Goal: Communication & Community: Answer question/provide support

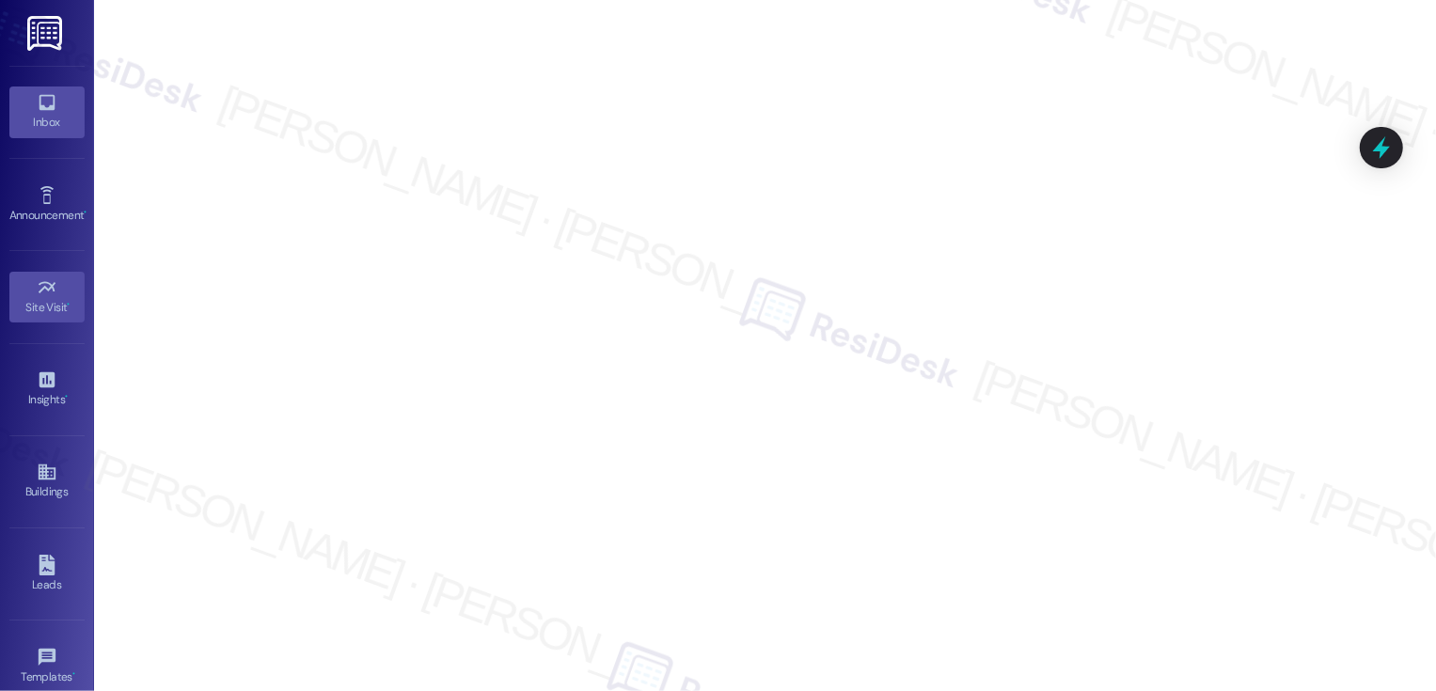
click at [38, 100] on icon at bounding box center [47, 102] width 21 height 21
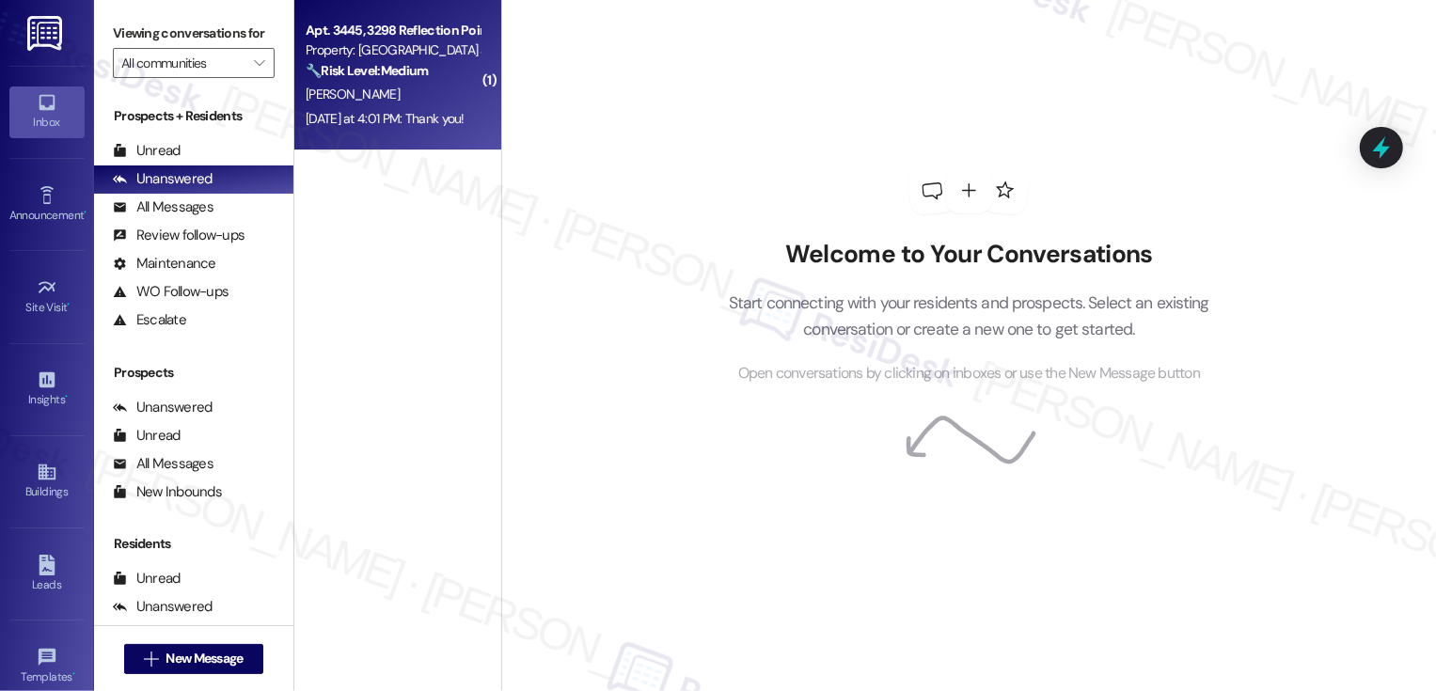
click at [402, 107] on div "Yesterday at 4:01 PM: Thank you! Yesterday at 4:01 PM: Thank you!" at bounding box center [393, 119] width 178 height 24
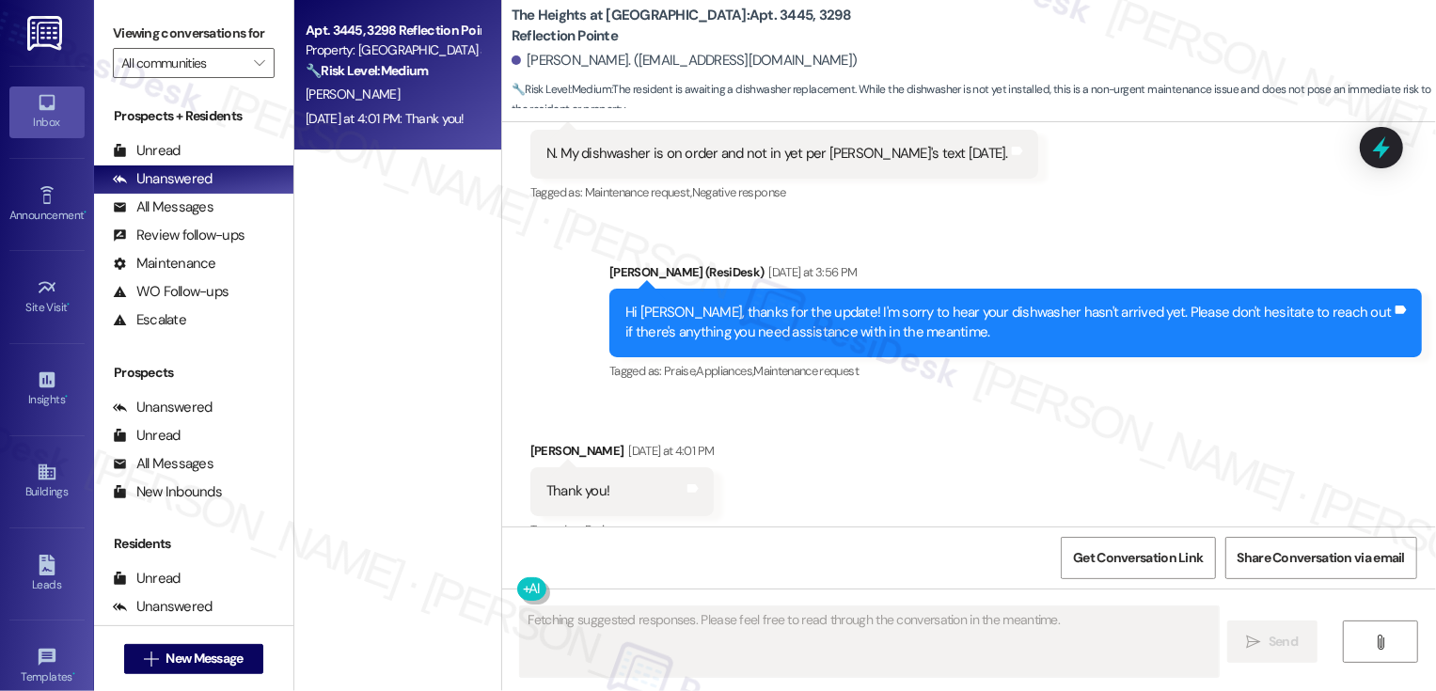
scroll to position [1746, 0]
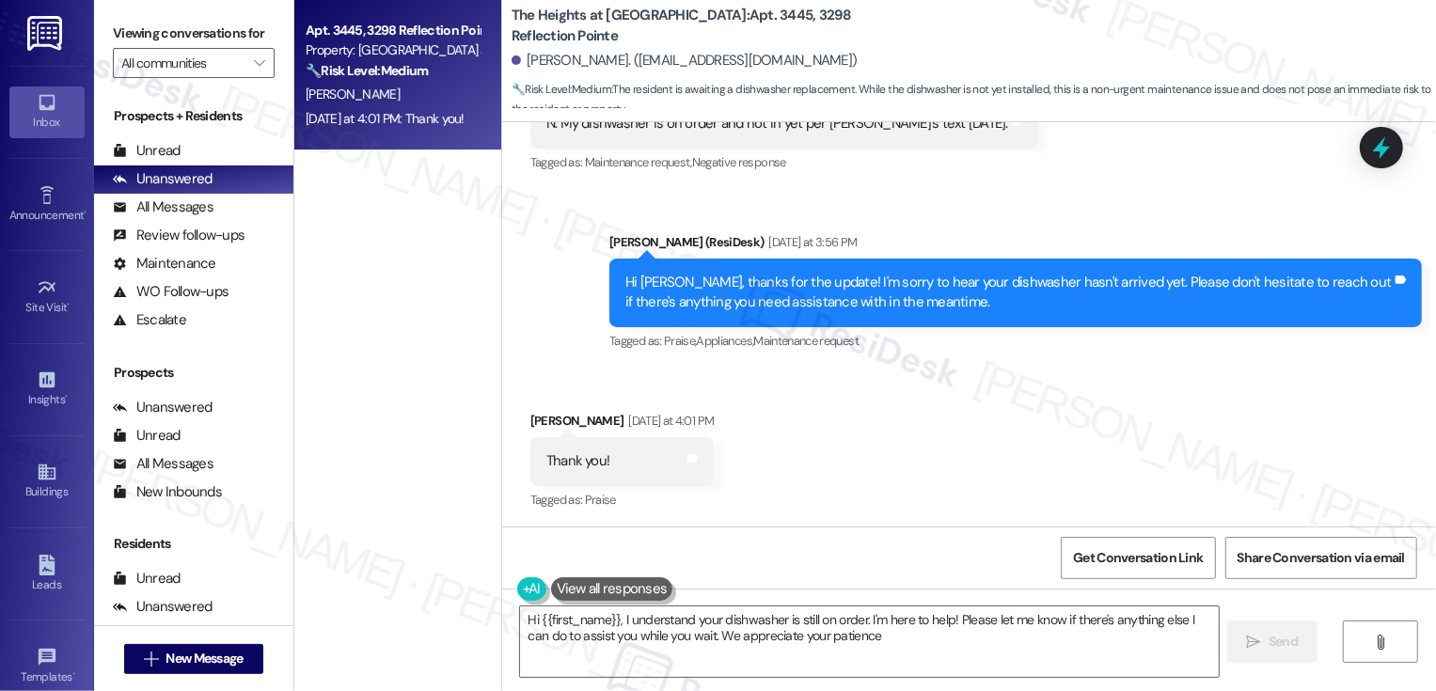
type textarea "Hi {{first_name}}, I understand your dishwasher is still on order. I'm here to …"
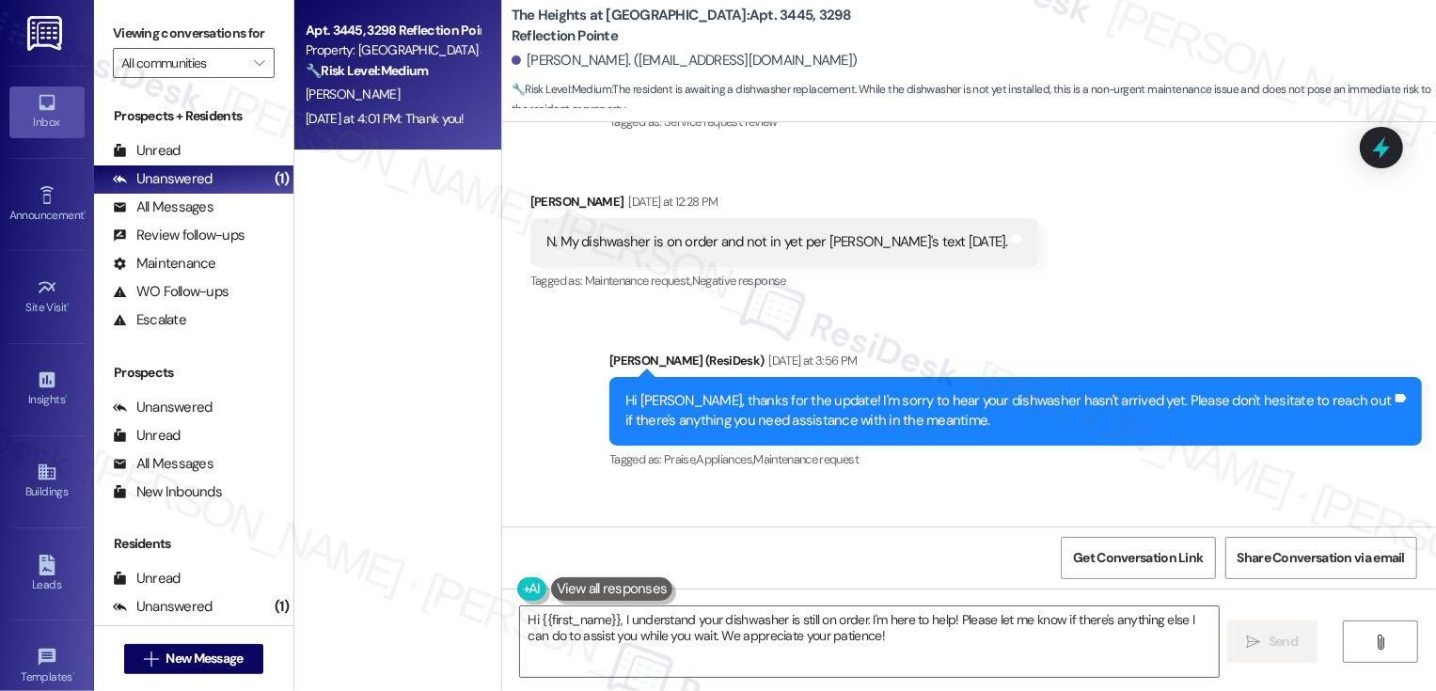
scroll to position [1747, 0]
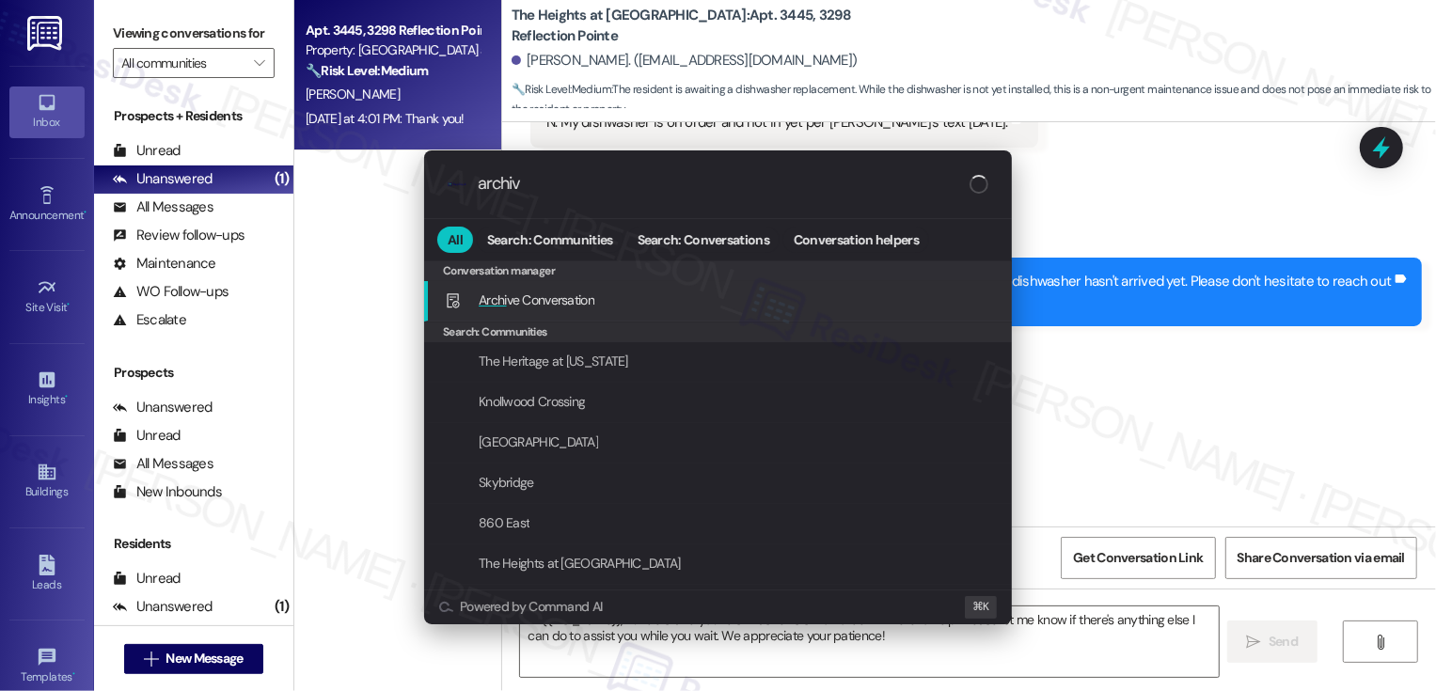
type input "archive"
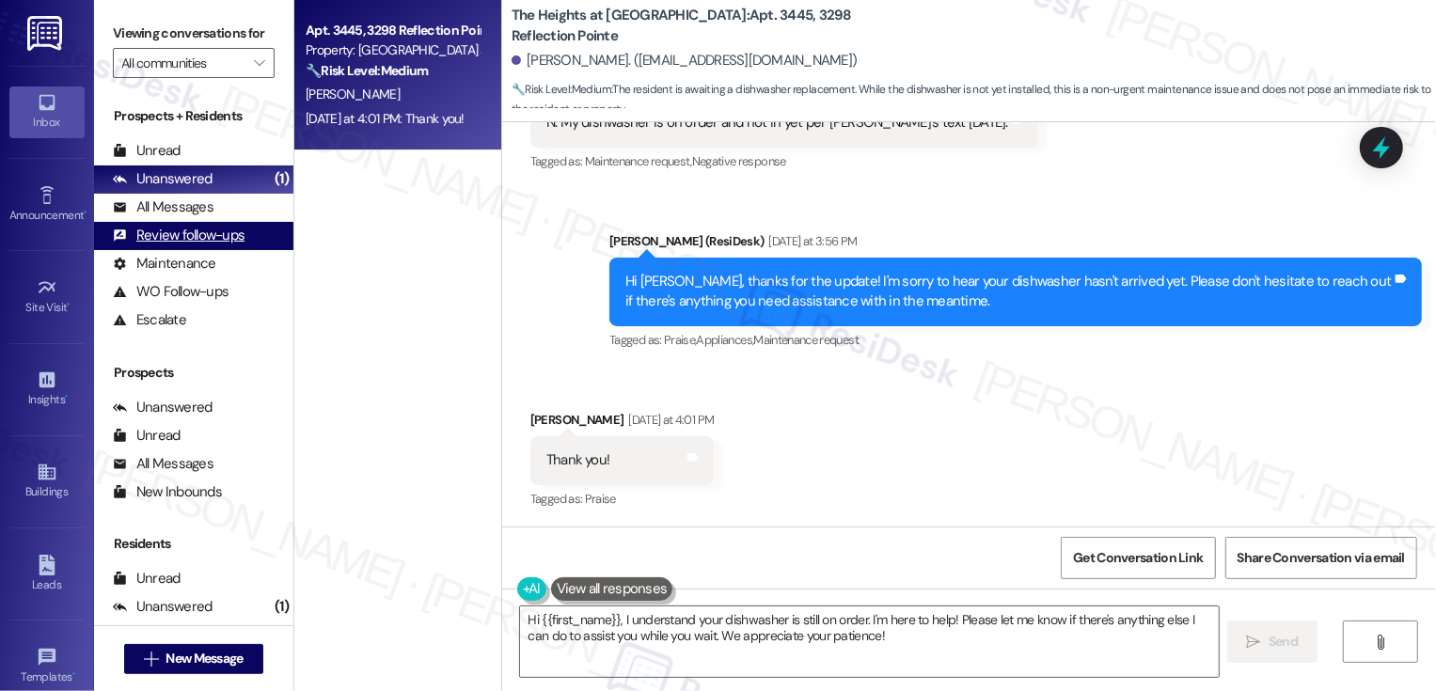
click at [204, 246] on div "Review follow-ups" at bounding box center [179, 236] width 132 height 20
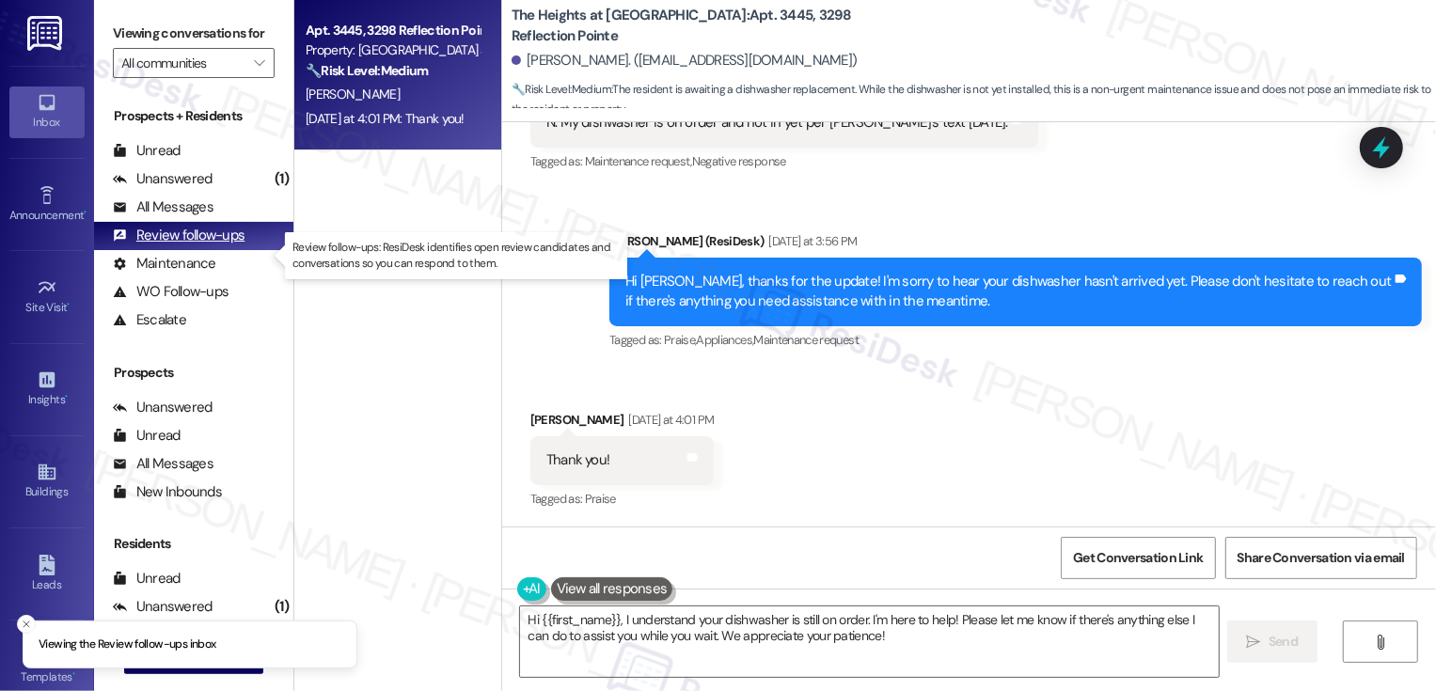
click at [204, 246] on div "Review follow-ups" at bounding box center [179, 236] width 132 height 20
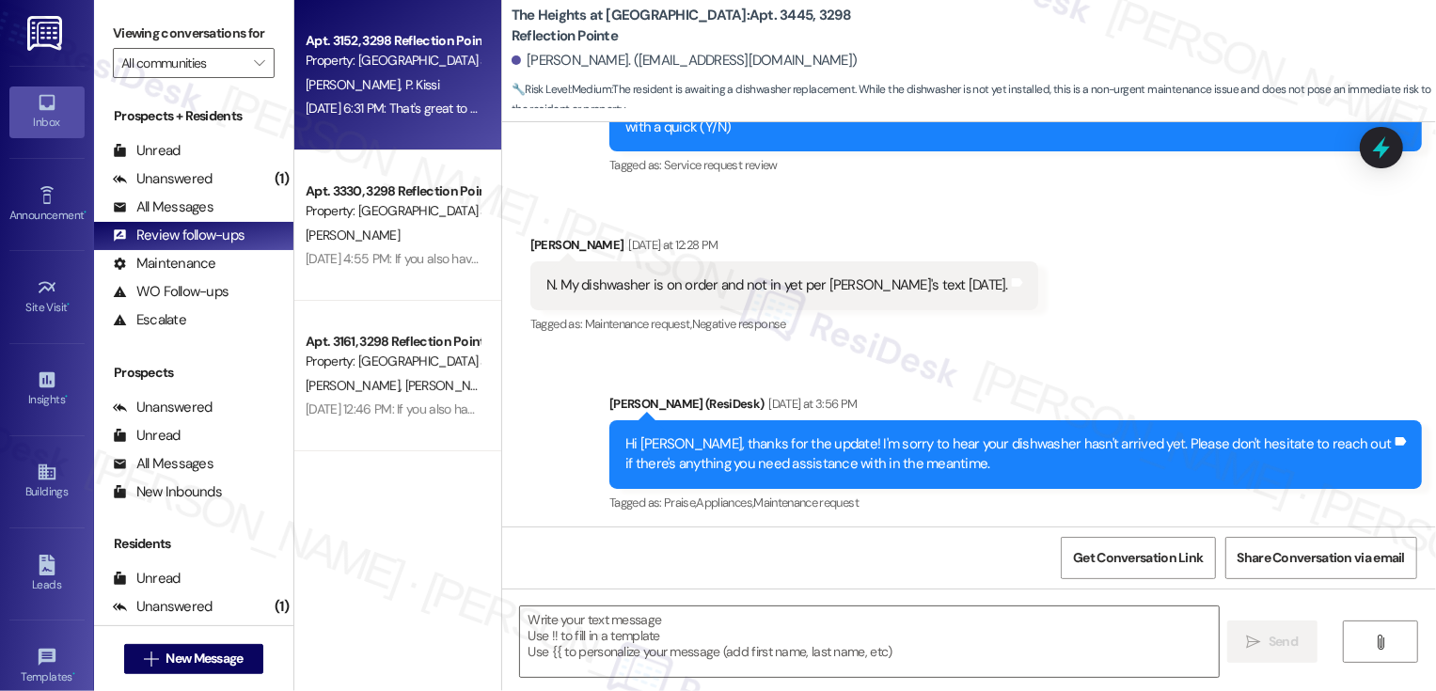
type textarea "Fetching suggested responses. Please feel free to read through the conversation…"
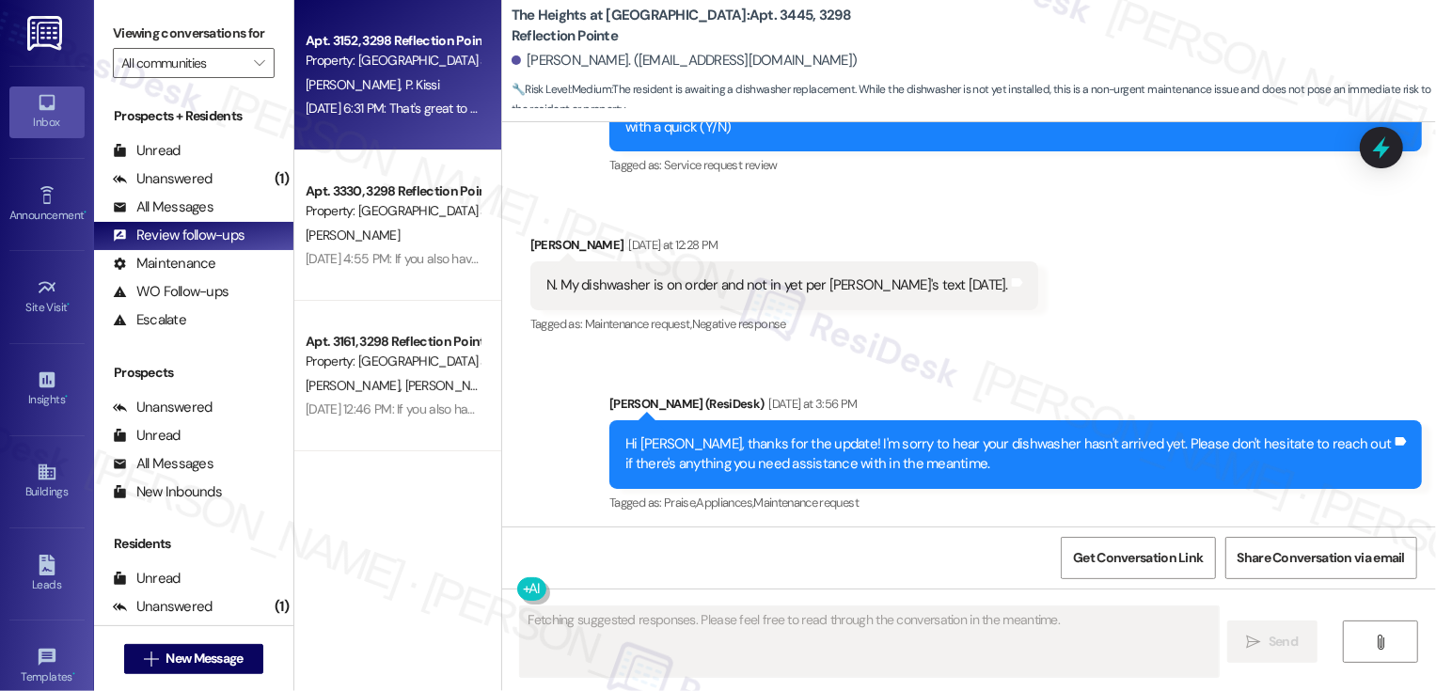
scroll to position [1746, 0]
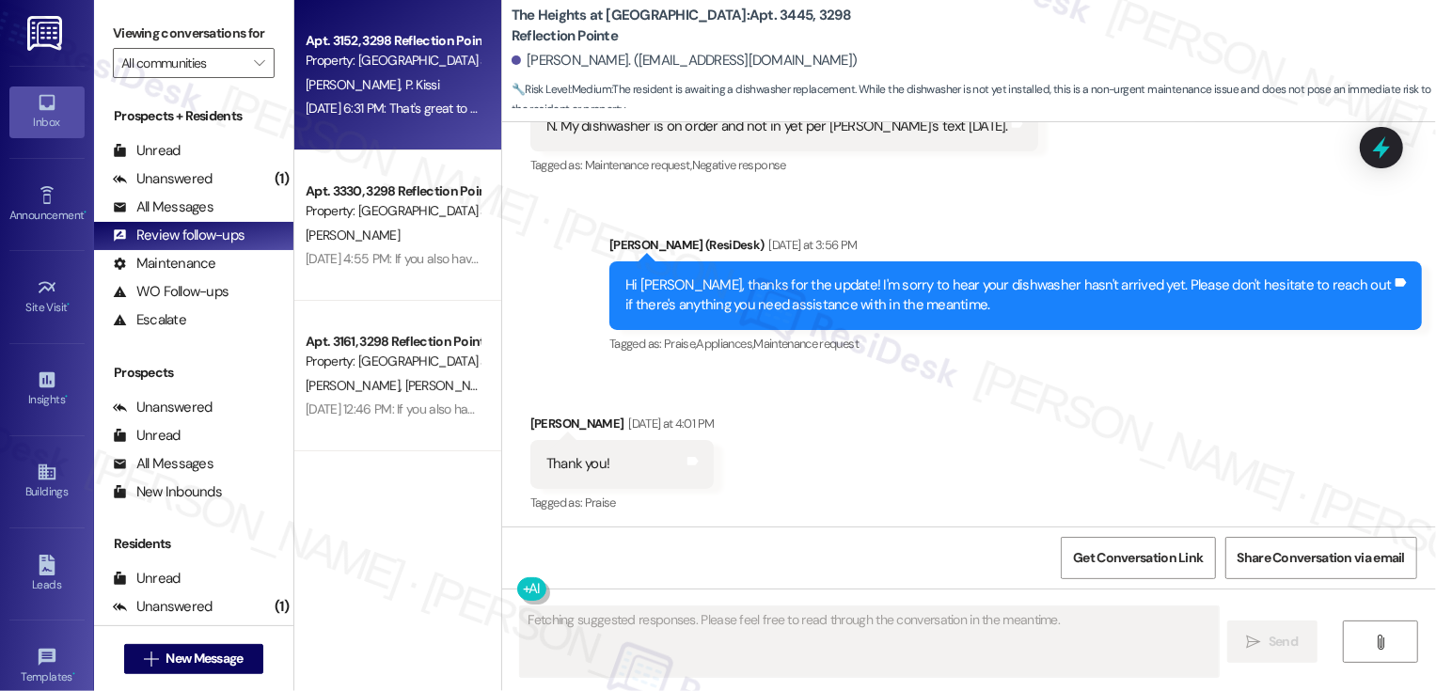
click at [375, 99] on div "Aug 01, 2025 at 6:31 PM: That's great to hear! :) If you haven't had a chance t…" at bounding box center [393, 109] width 178 height 24
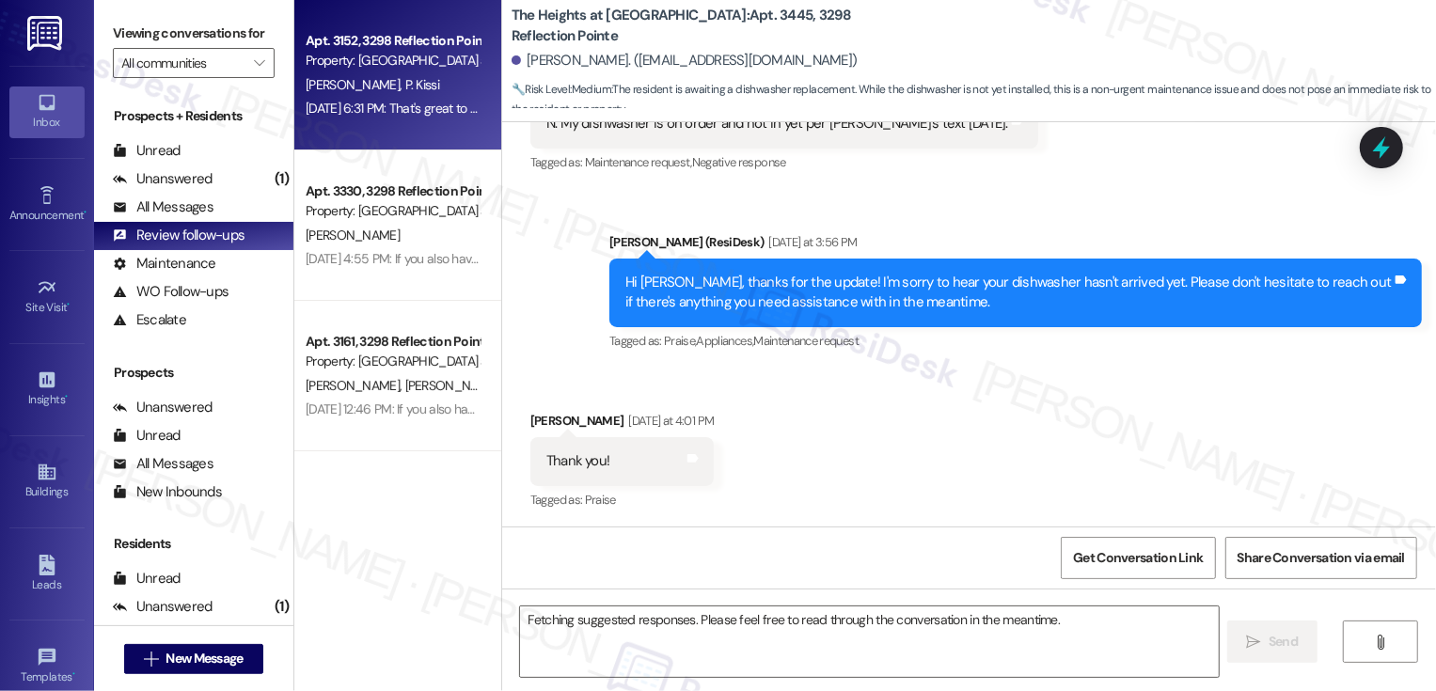
click at [375, 99] on div "Aug 01, 2025 at 6:31 PM: That's great to hear! :) If you haven't had a chance t…" at bounding box center [393, 109] width 178 height 24
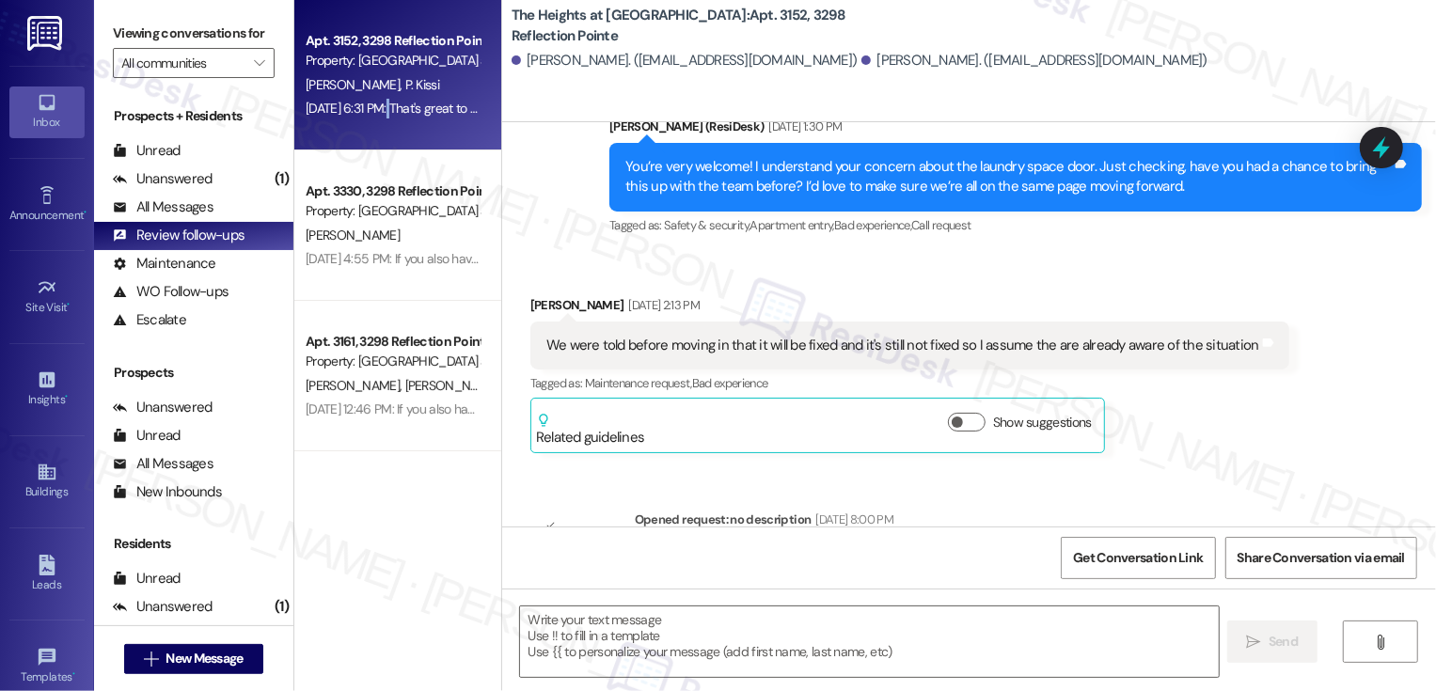
type textarea "Fetching suggested responses. Please feel free to read through the conversation…"
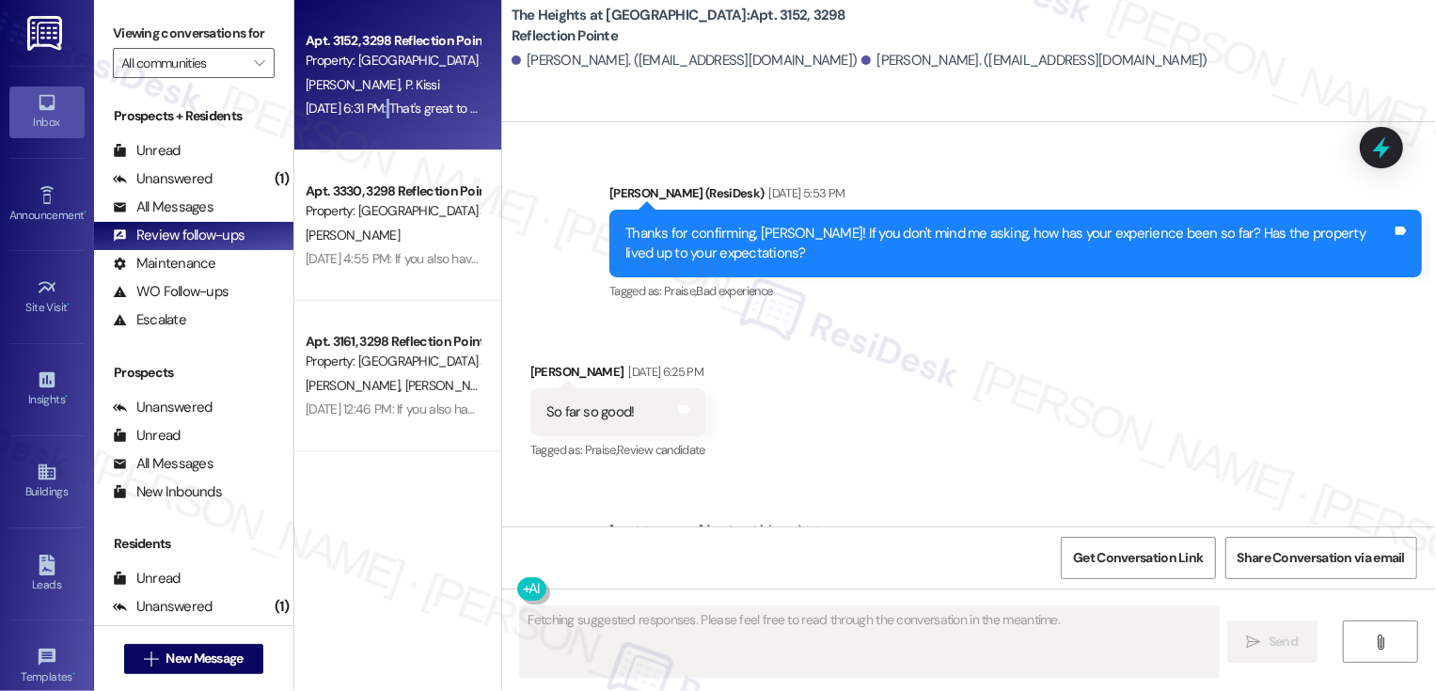
scroll to position [6990, 0]
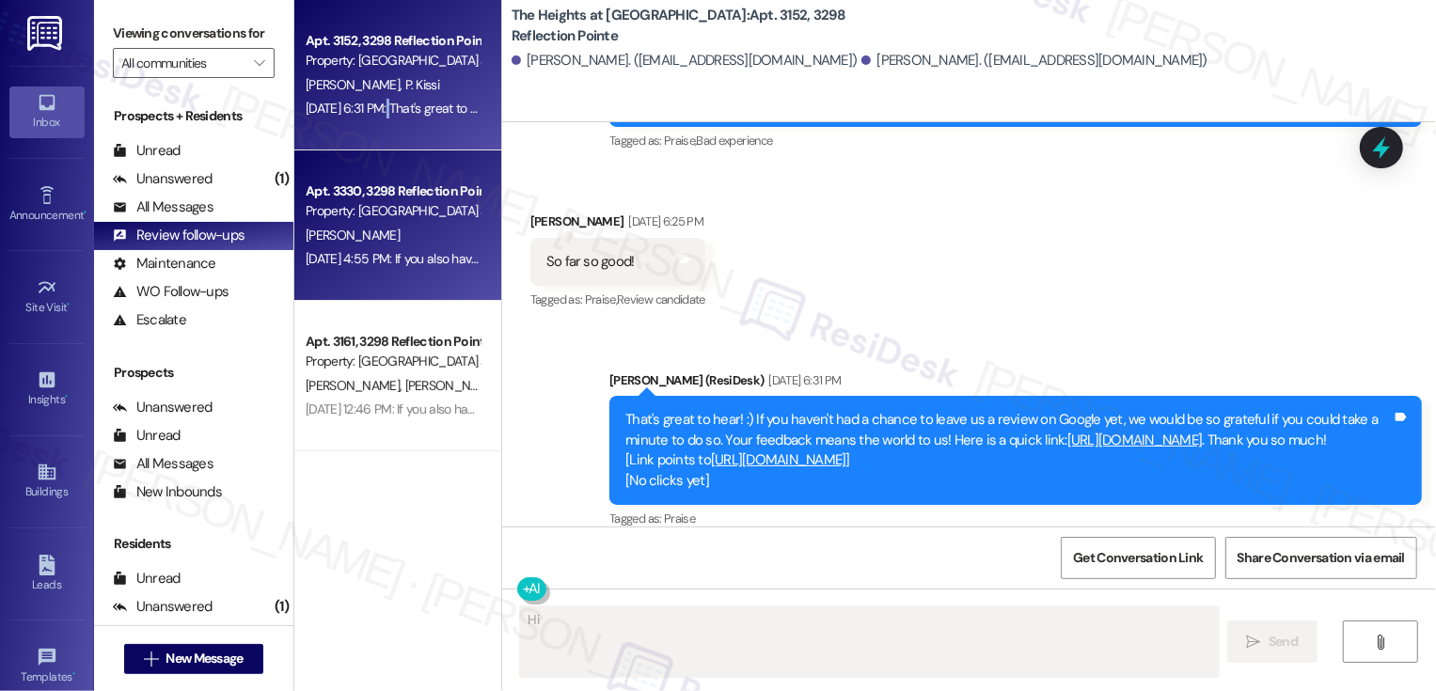
click at [361, 254] on div "Jul 25, 2025 at 4:55 PM: If you also have a minute, could I ask a quick favor? …" at bounding box center [1009, 258] width 1407 height 17
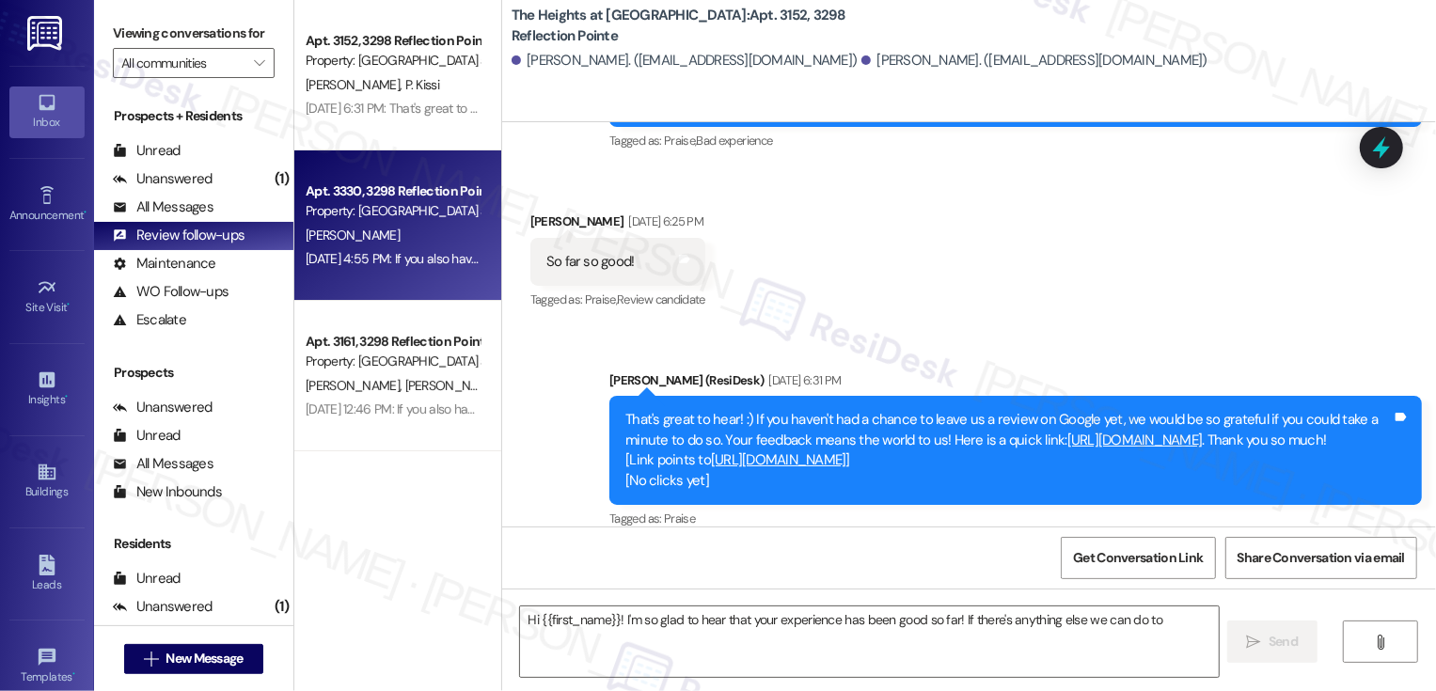
click at [361, 254] on div "Jul 25, 2025 at 4:55 PM: If you also have a minute, could I ask a quick favor? …" at bounding box center [1009, 258] width 1407 height 17
type textarea "Hi {{first_name}}! I'm so glad to hear that your experience has been good so fa…"
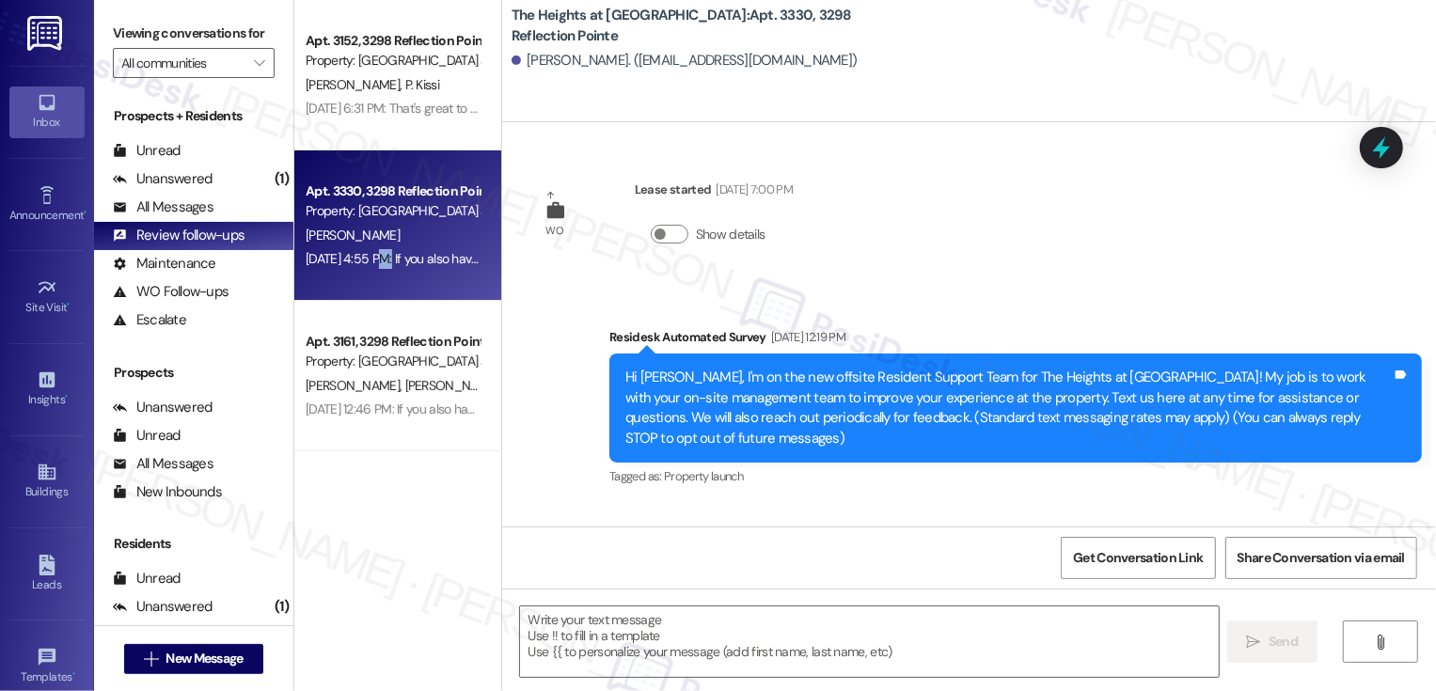
click at [361, 254] on div "Jul 25, 2025 at 4:55 PM: If you also have a minute, could I ask a quick favor? …" at bounding box center [1009, 258] width 1407 height 17
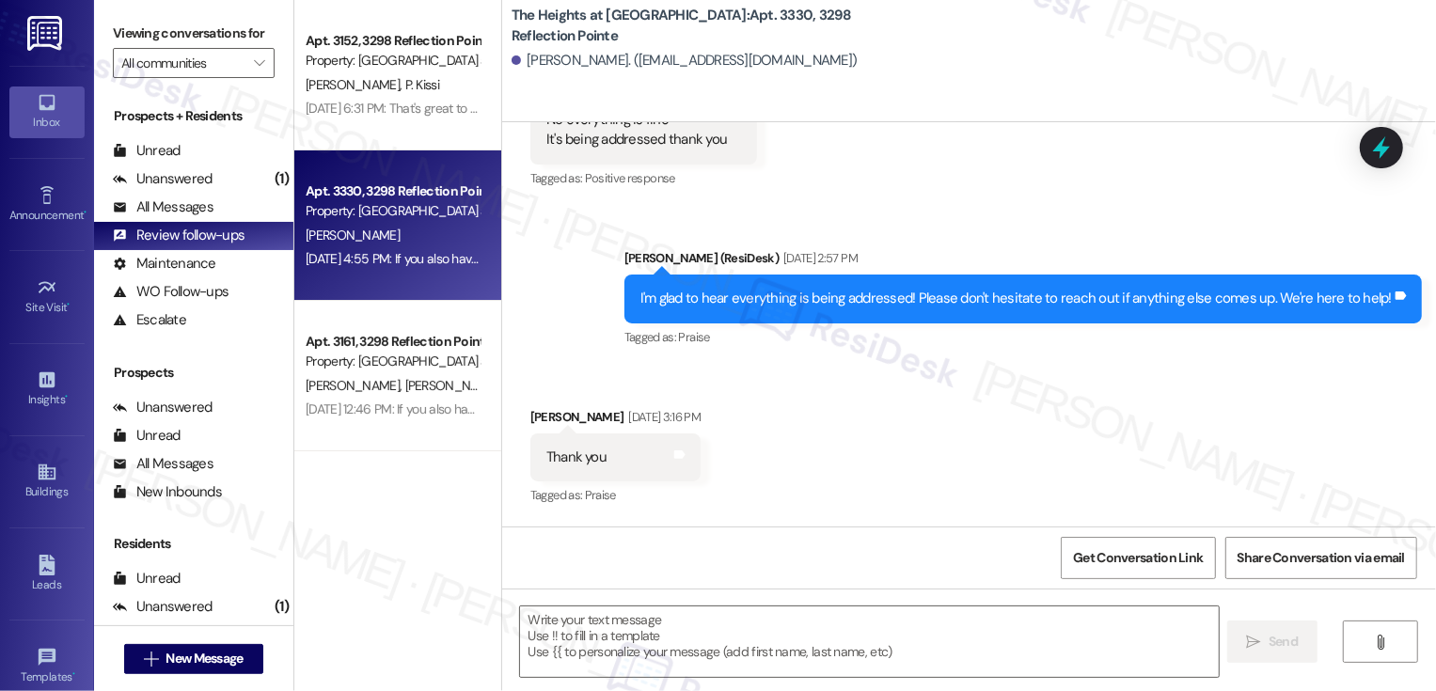
type textarea "Fetching suggested responses. Please feel free to read through the conversation…"
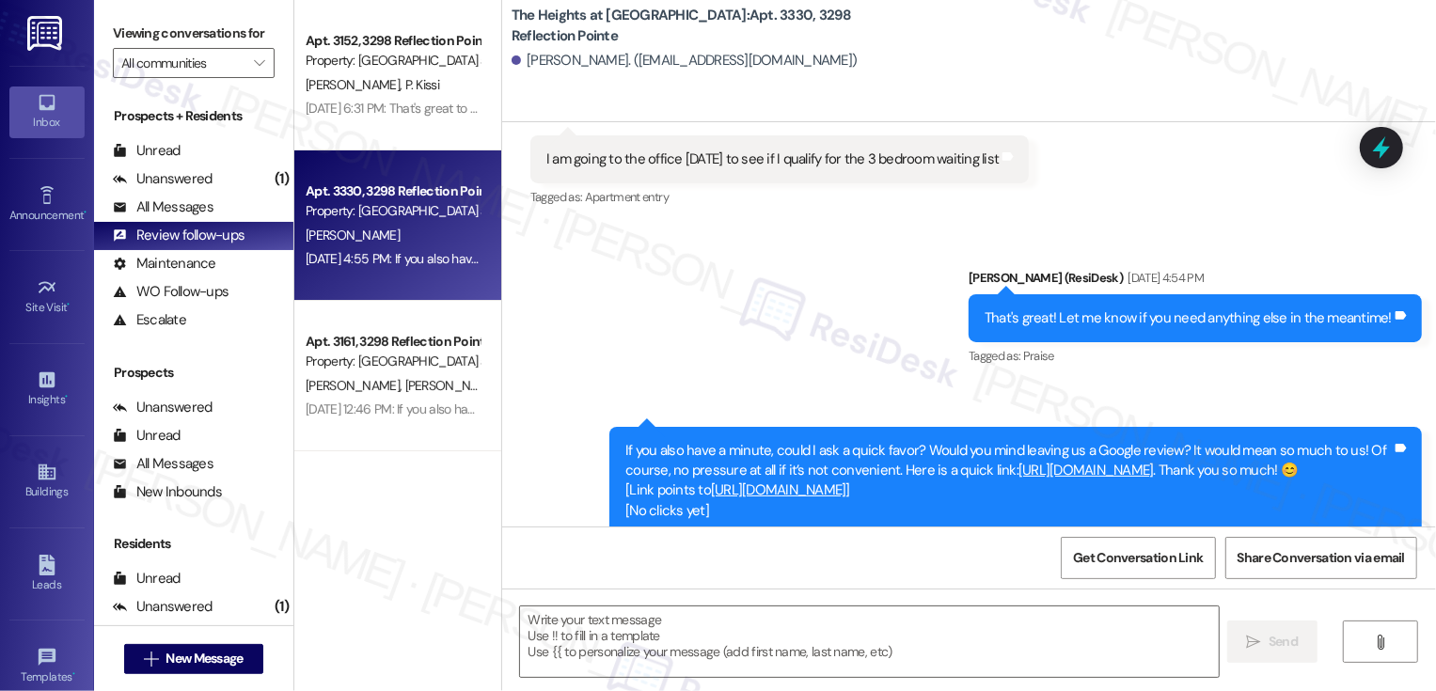
scroll to position [6717, 0]
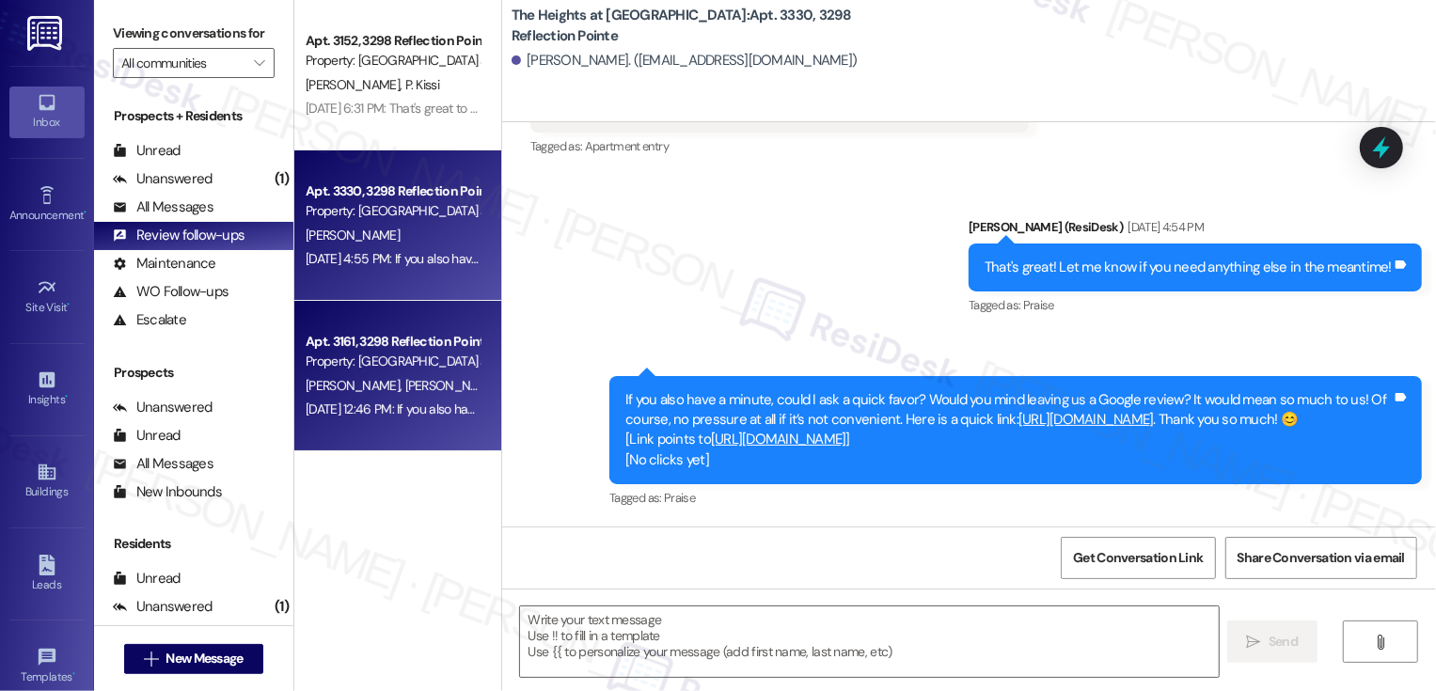
click at [407, 327] on div "Apt. 3161, 3298 Reflection Pointe Property: The Heights at Bridgewater H. Clark…" at bounding box center [397, 376] width 207 height 151
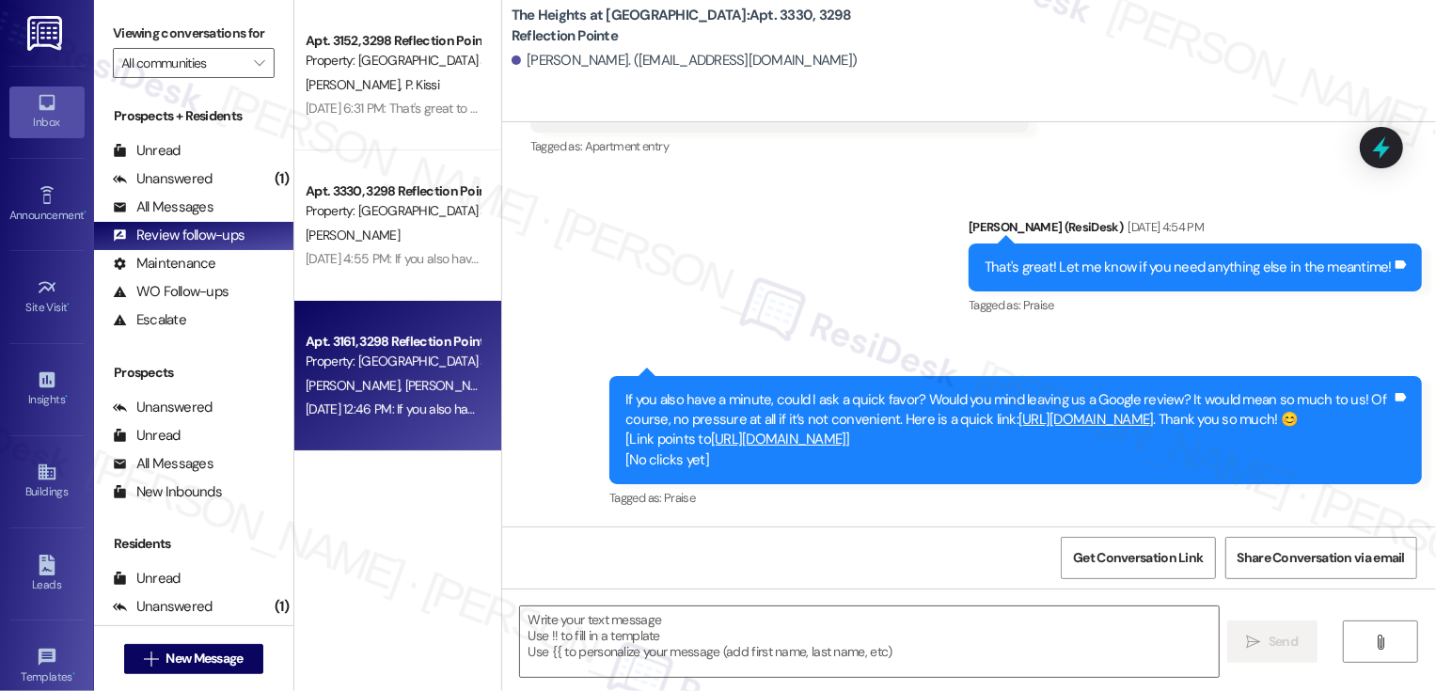
click at [407, 327] on div "Apt. 3161, 3298 Reflection Pointe Property: The Heights at Bridgewater H. Clark…" at bounding box center [397, 376] width 207 height 151
type textarea "Fetching suggested responses. Please feel free to read through the conversation…"
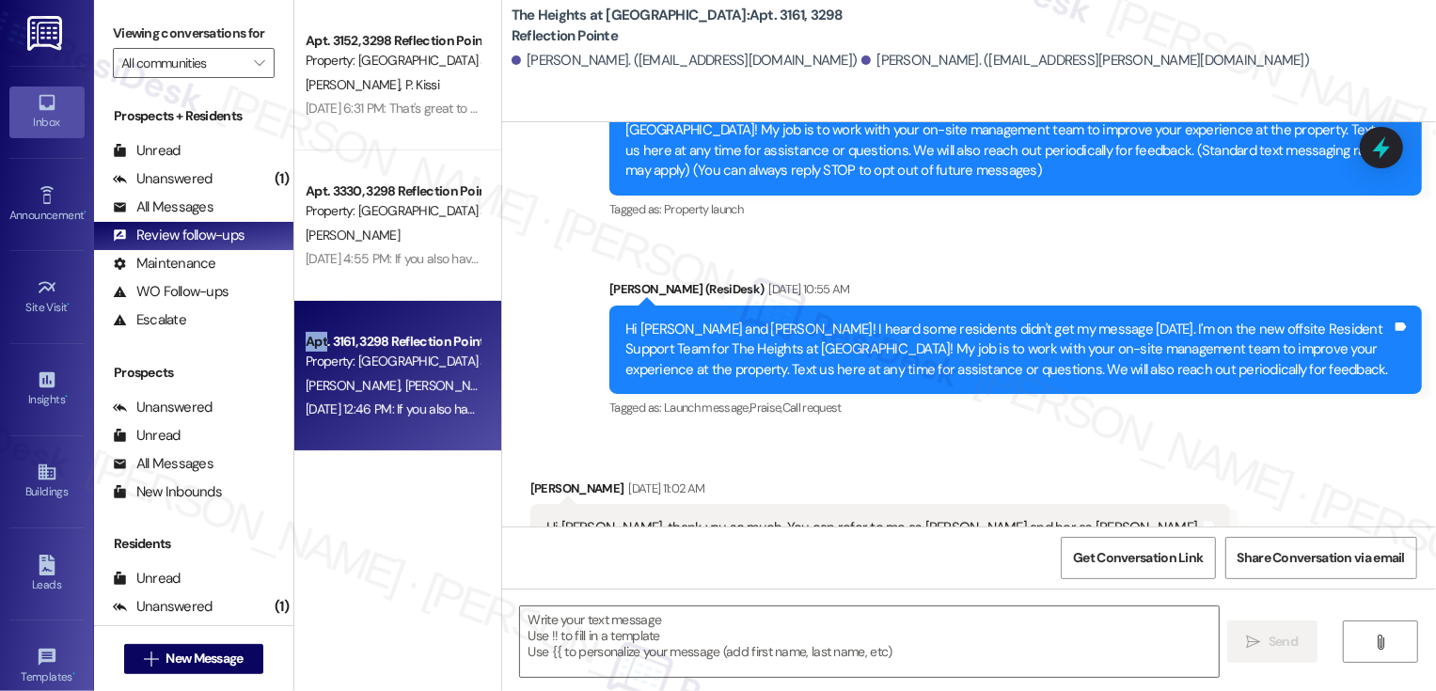
type textarea "Fetching suggested responses. Please feel free to read through the conversation…"
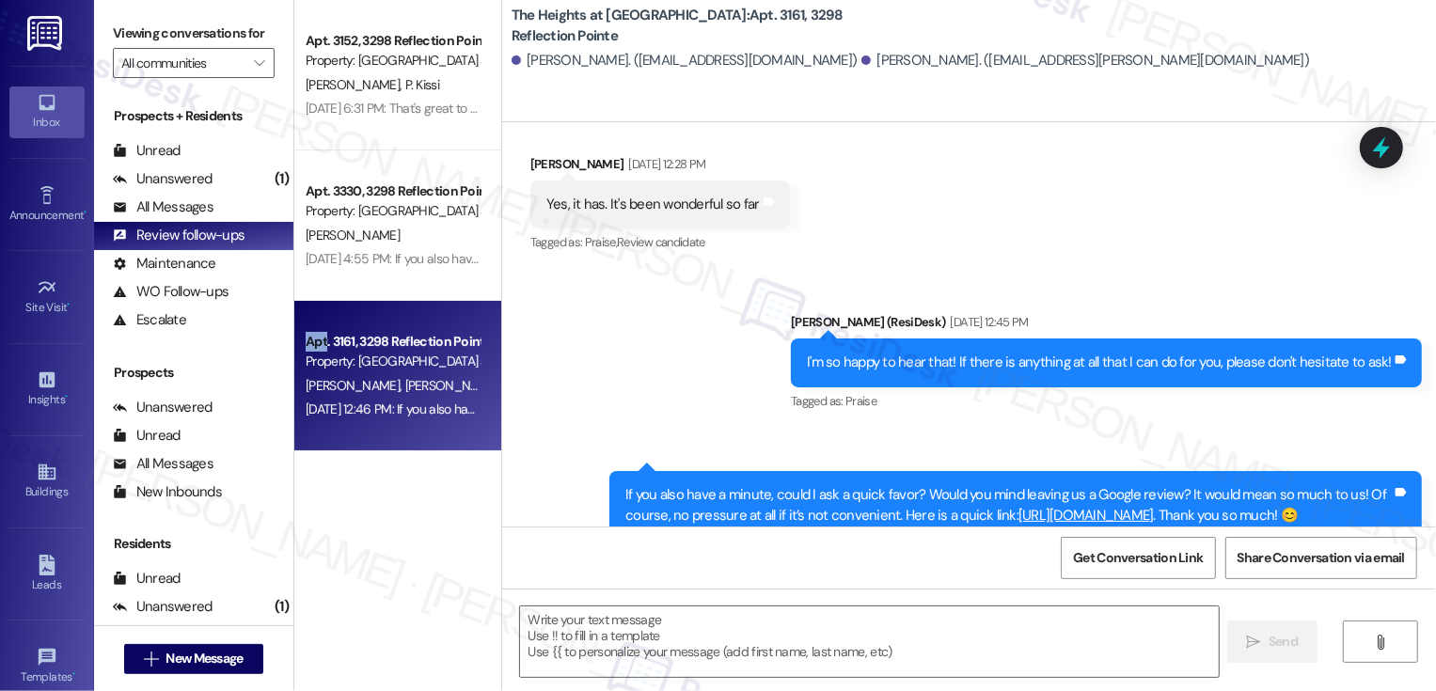
scroll to position [1525, 0]
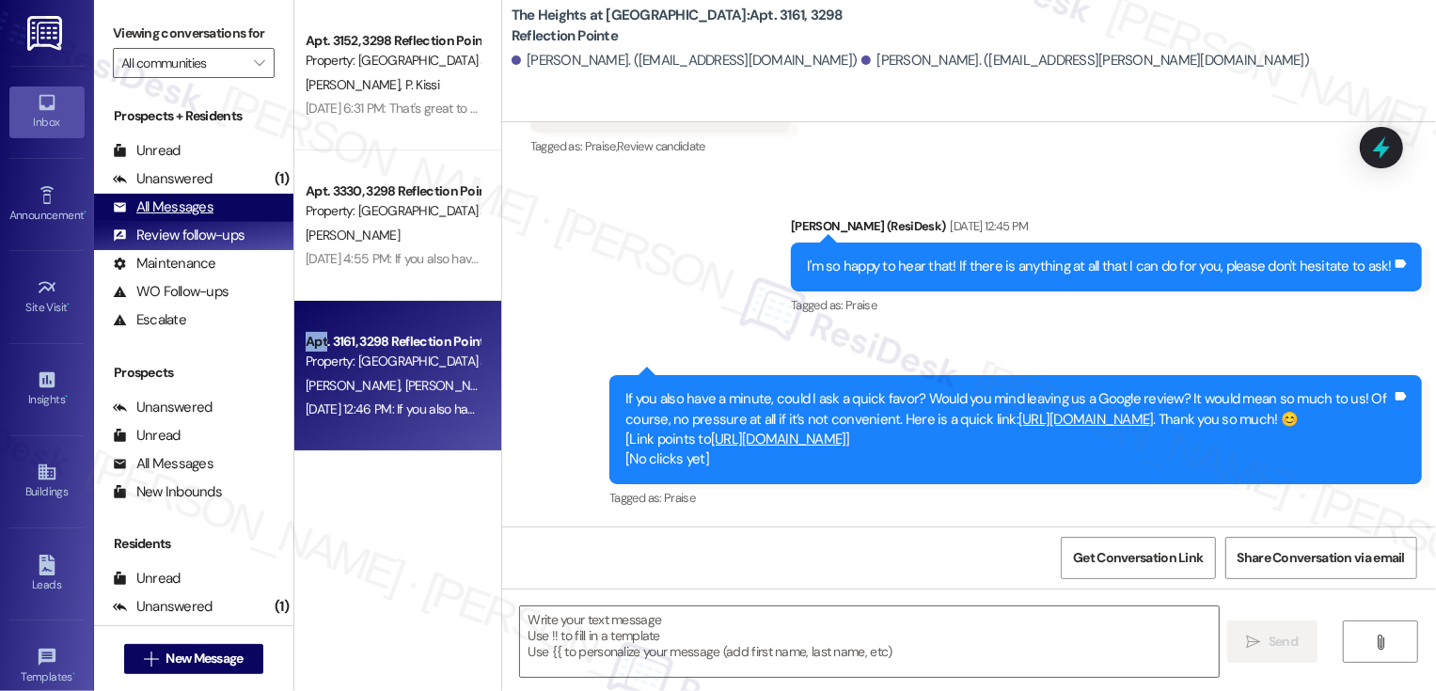
click at [229, 222] on div "All Messages (undefined)" at bounding box center [193, 208] width 199 height 28
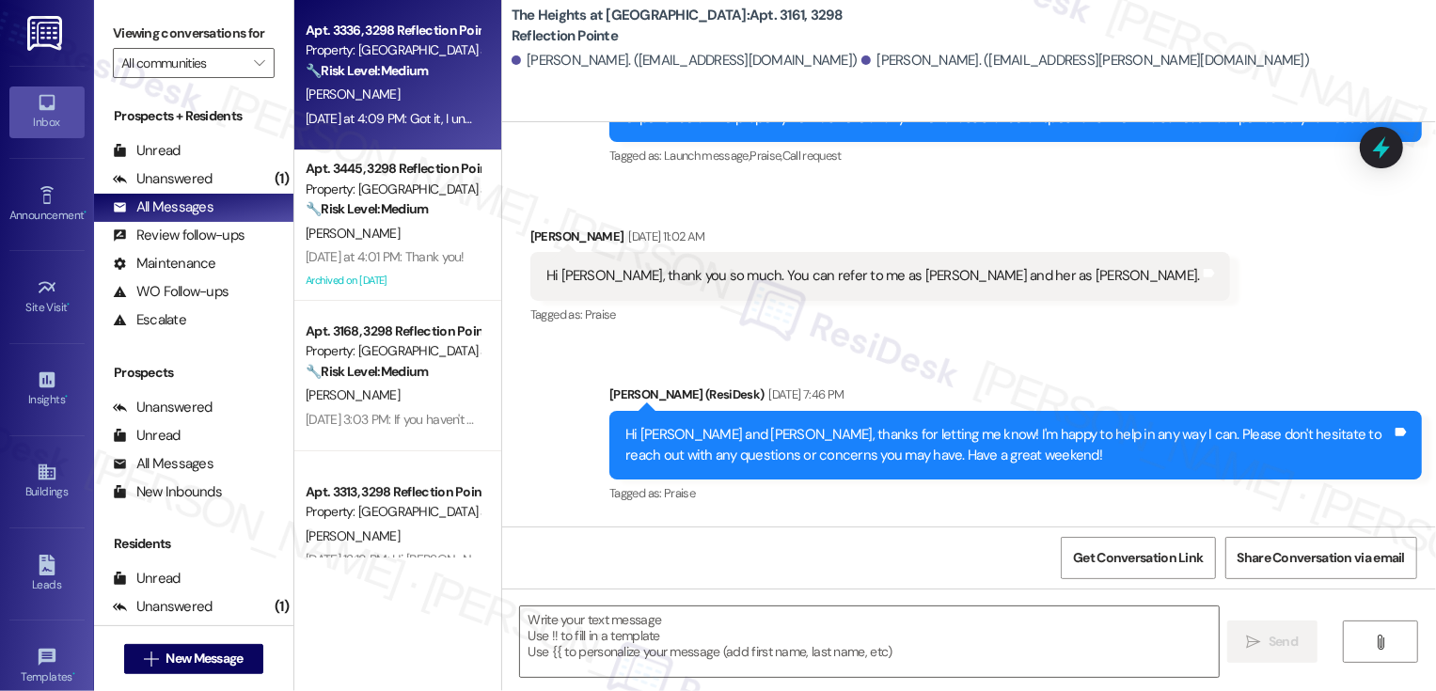
type textarea "Fetching suggested responses. Please feel free to read through the conversation…"
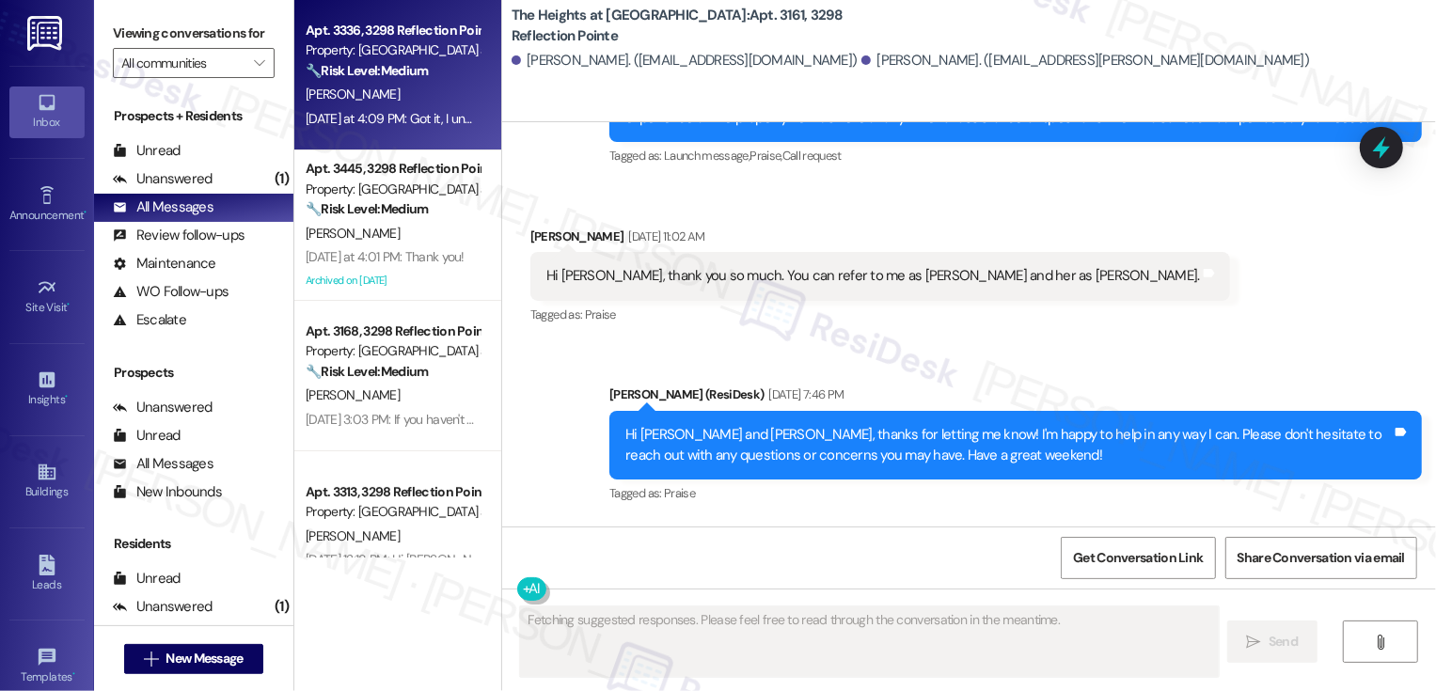
click at [374, 78] on strong "🔧 Risk Level: Medium" at bounding box center [367, 70] width 122 height 17
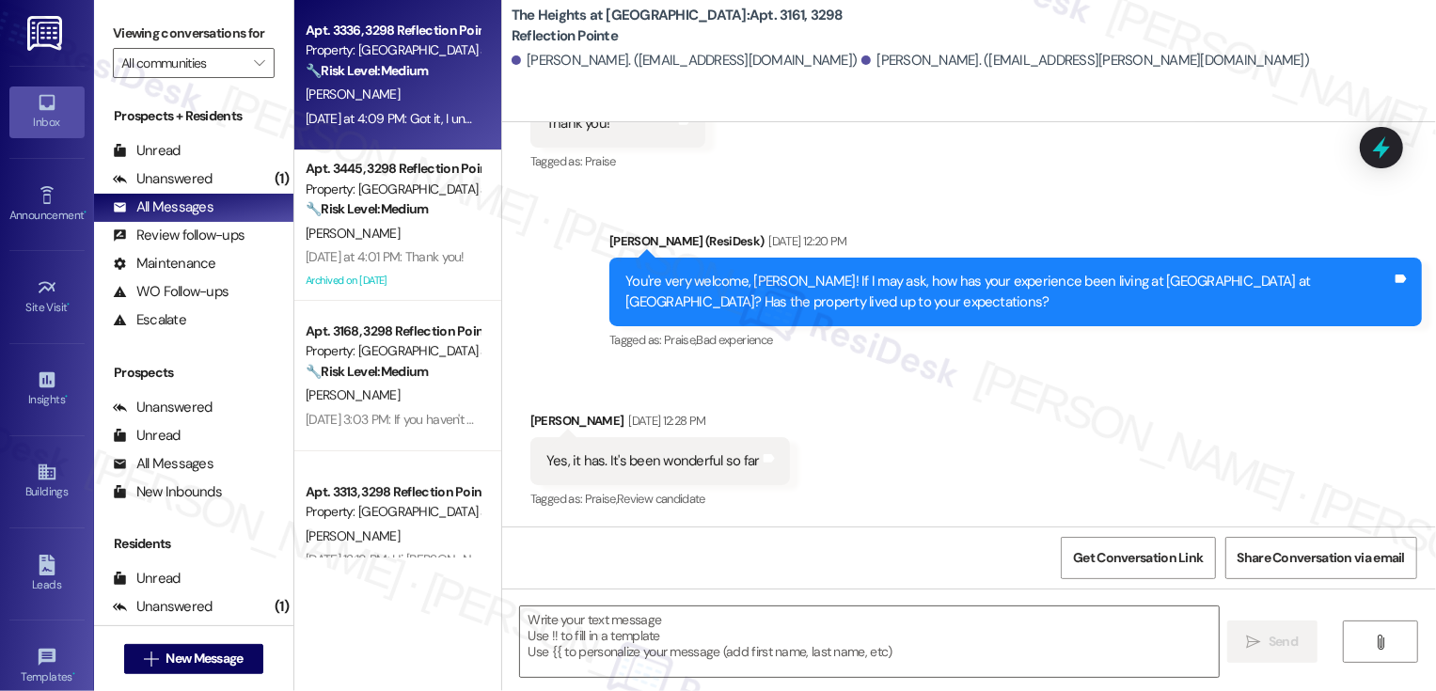
click at [374, 78] on strong "🔧 Risk Level: Medium" at bounding box center [367, 70] width 122 height 17
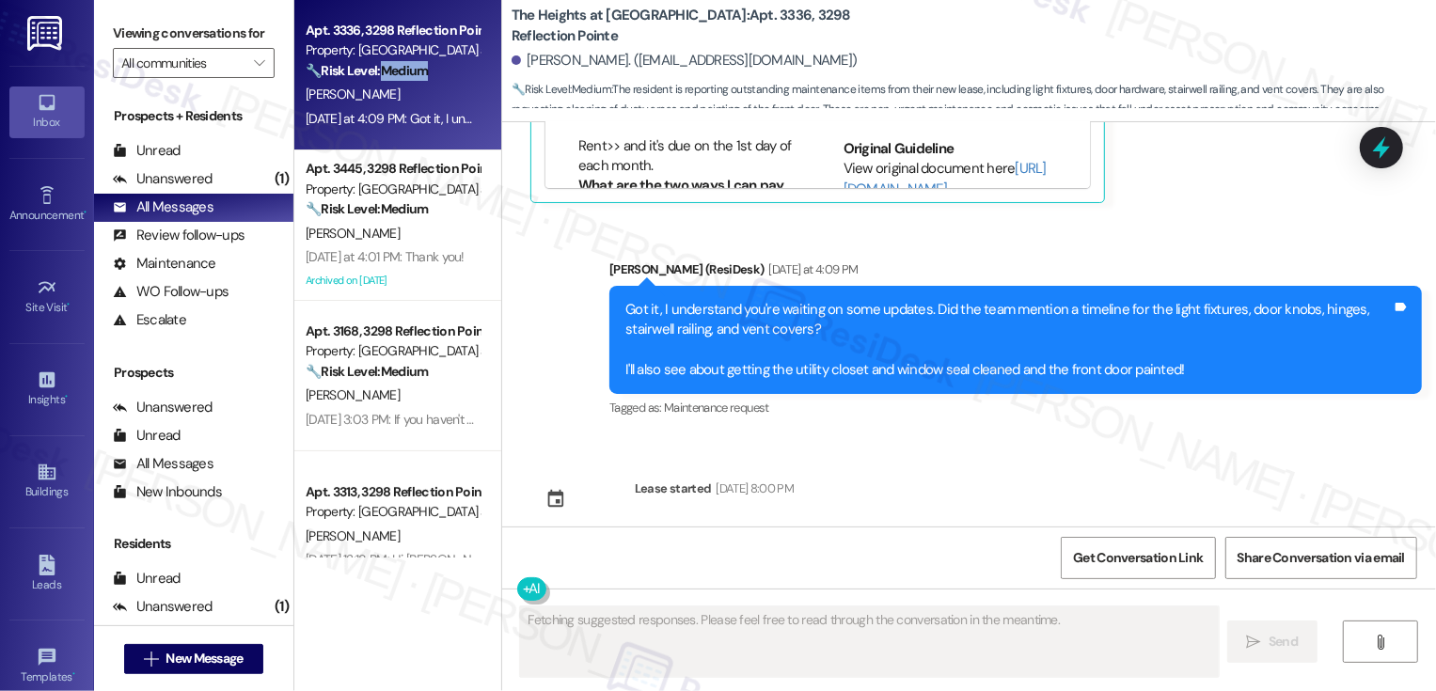
scroll to position [277, 0]
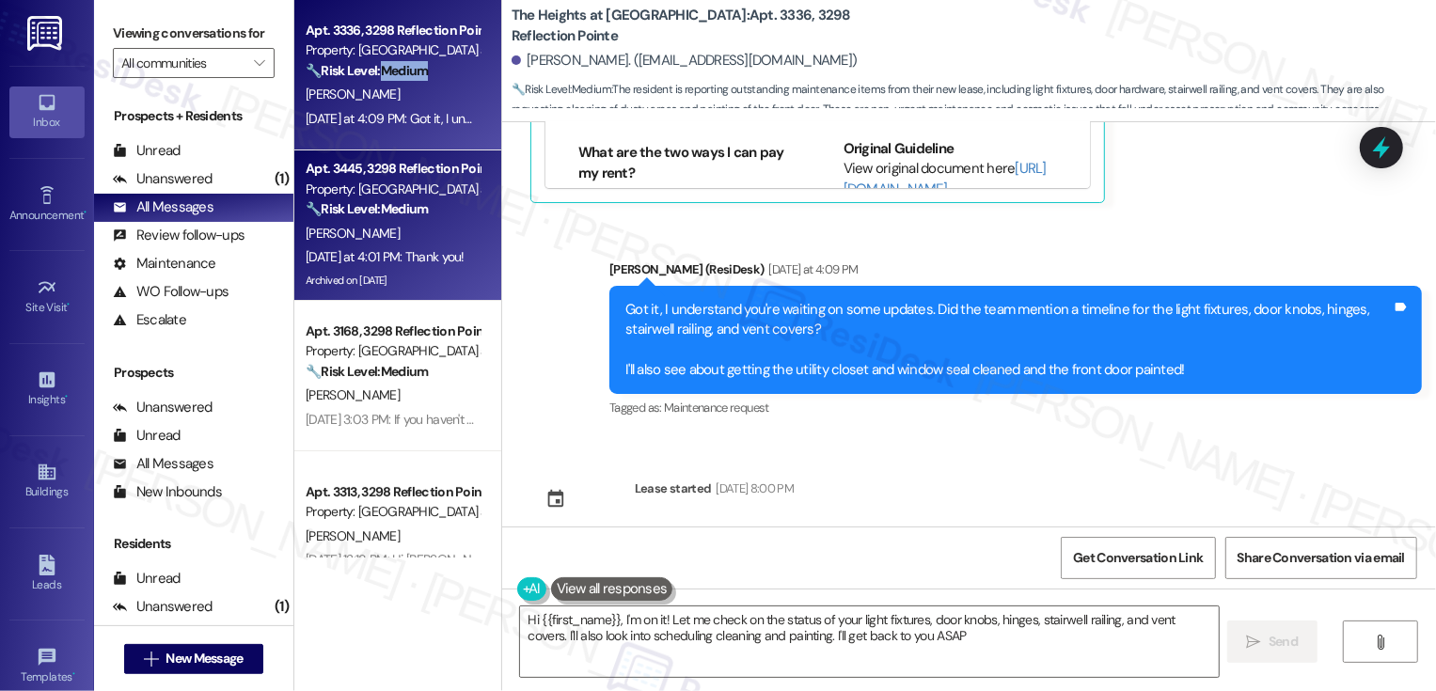
type textarea "Hi {{first_name}}, I'm on it! Let me check on the status of your light fixtures…"
click at [429, 230] on div "B. Campbell" at bounding box center [393, 234] width 178 height 24
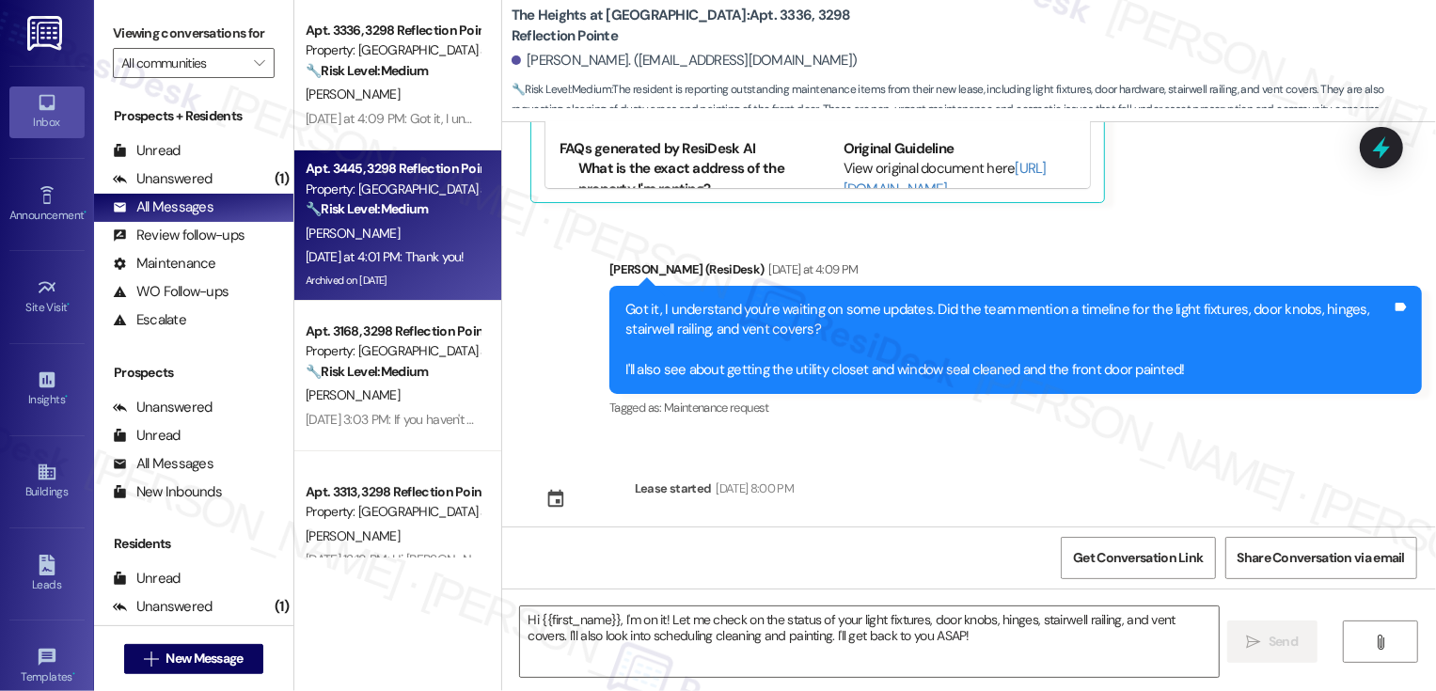
type textarea "Fetching suggested responses. Please feel free to read through the conversation…"
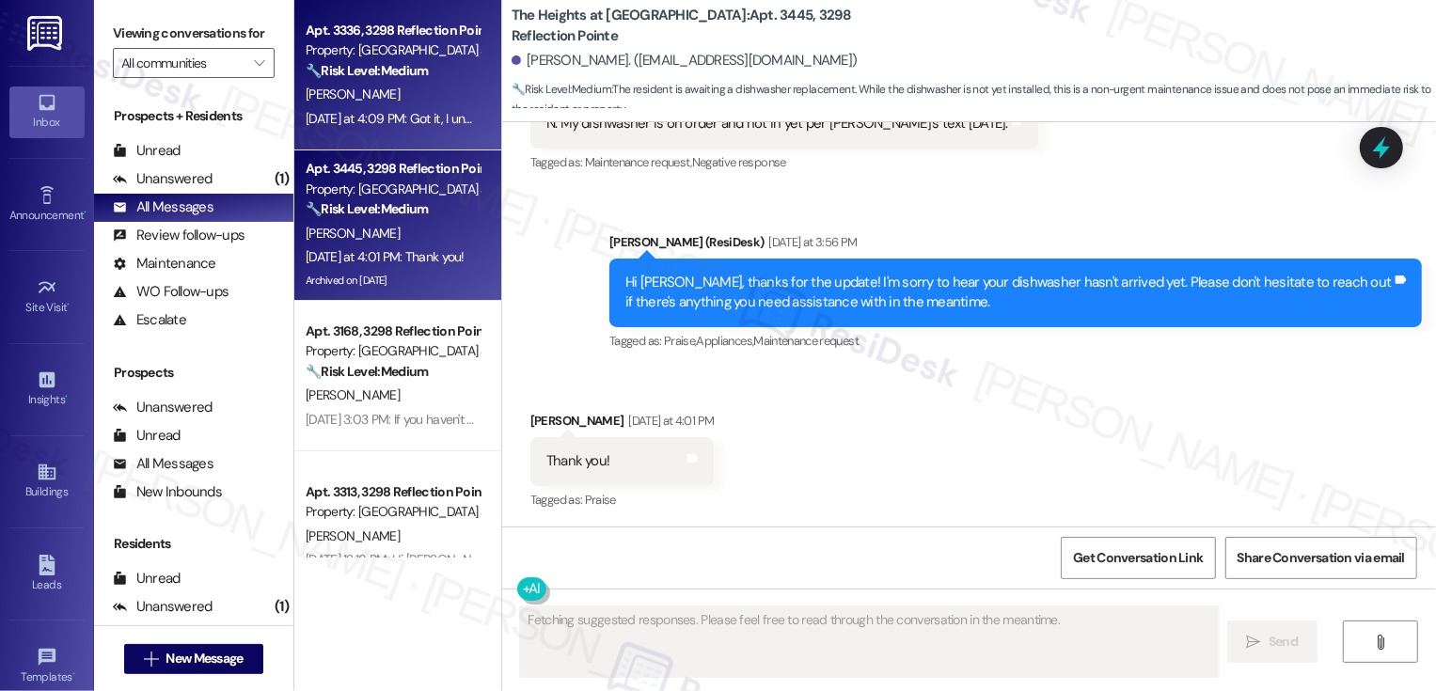
click at [405, 126] on div "Yesterday at 4:09 PM: Got it, I understand you're waiting on some updates. Did …" at bounding box center [1046, 118] width 1481 height 17
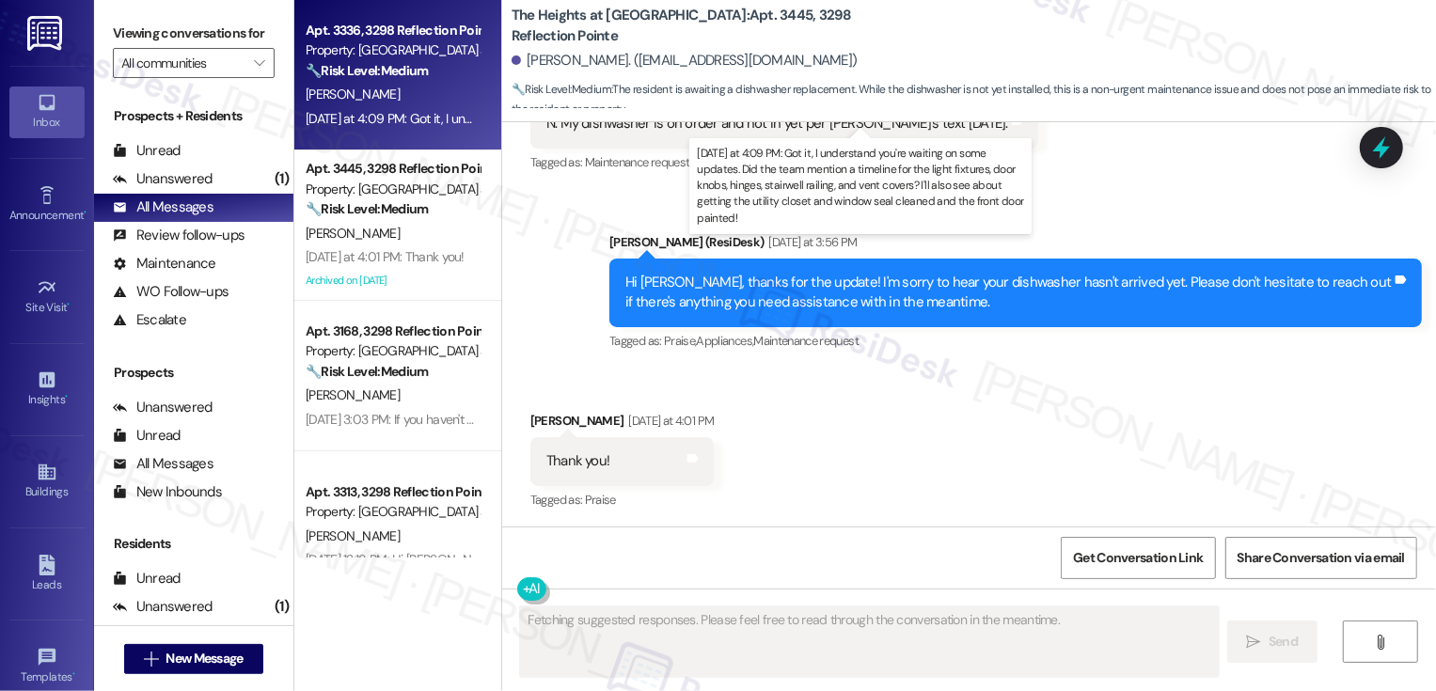
scroll to position [1212, 0]
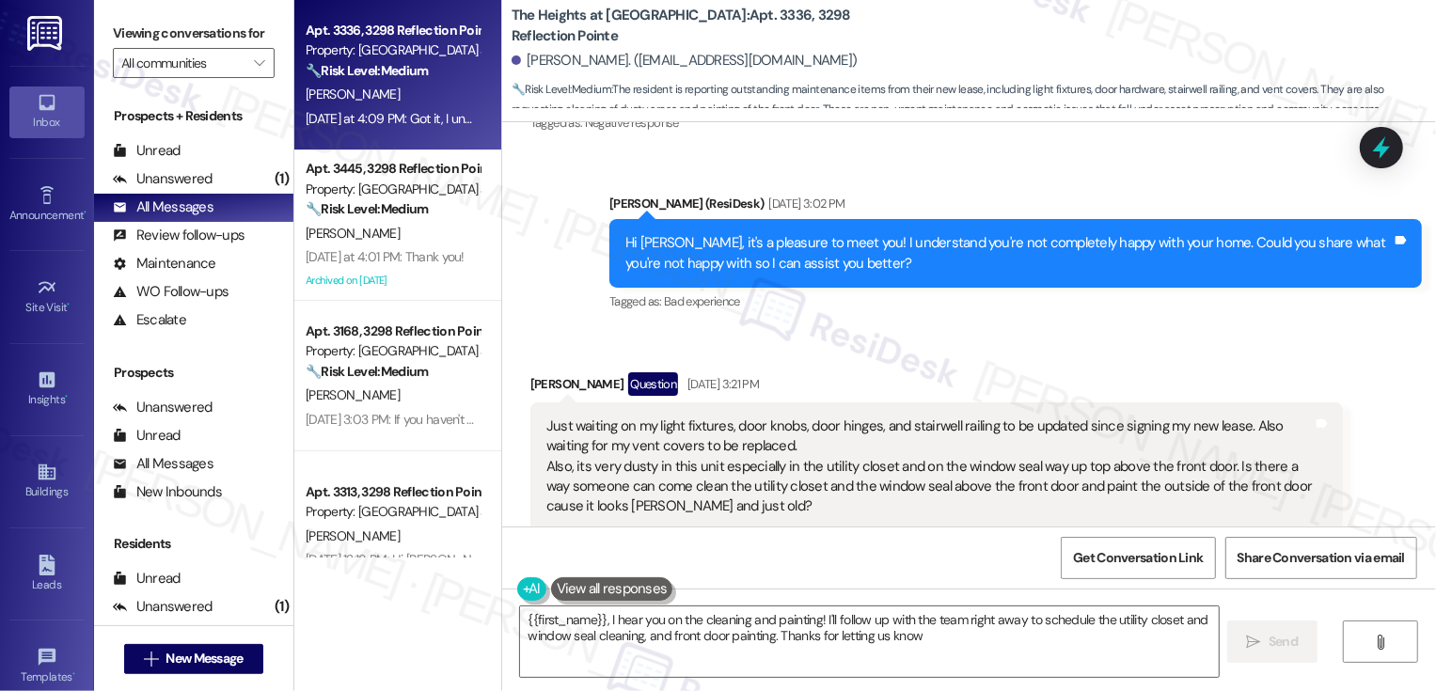
type textarea "{{first_name}}, I hear you on the cleaning and painting! I'll follow up with th…"
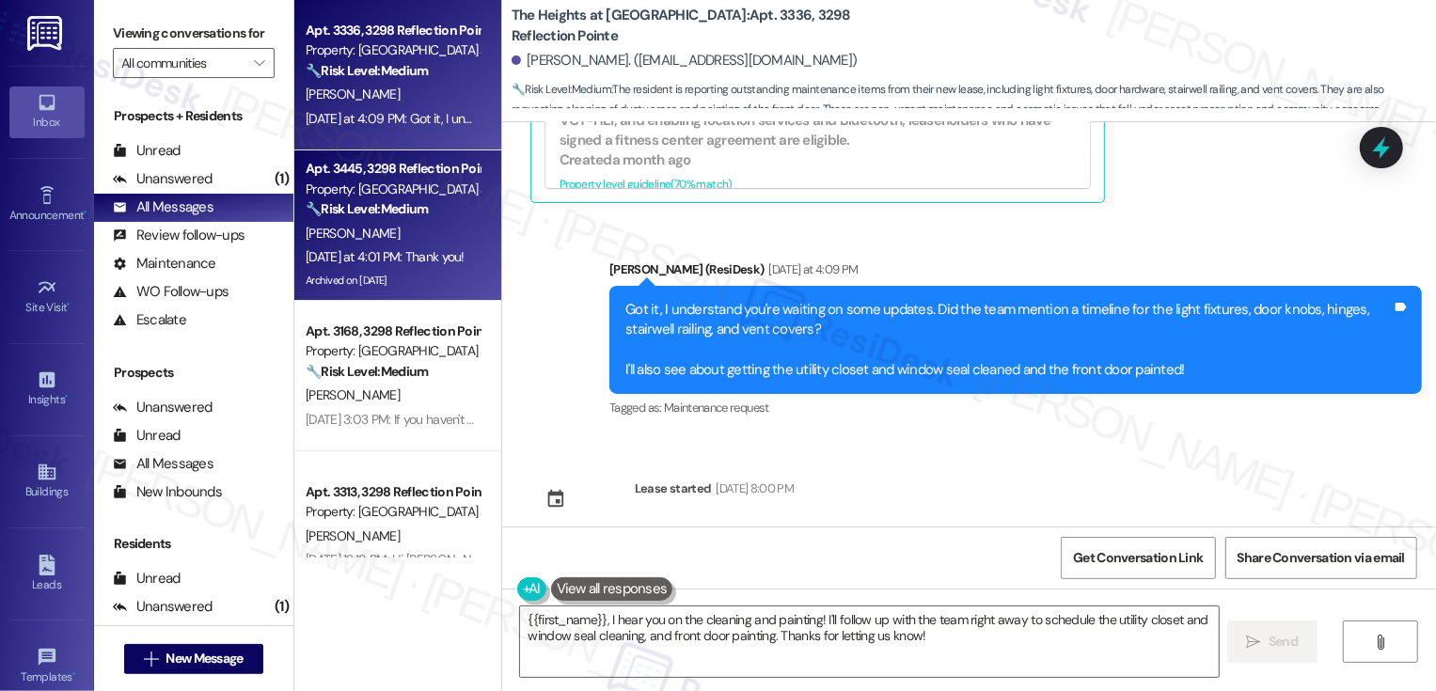
click at [426, 246] on div "Yesterday at 4:01 PM: Thank you! Yesterday at 4:01 PM: Thank you!" at bounding box center [393, 258] width 178 height 24
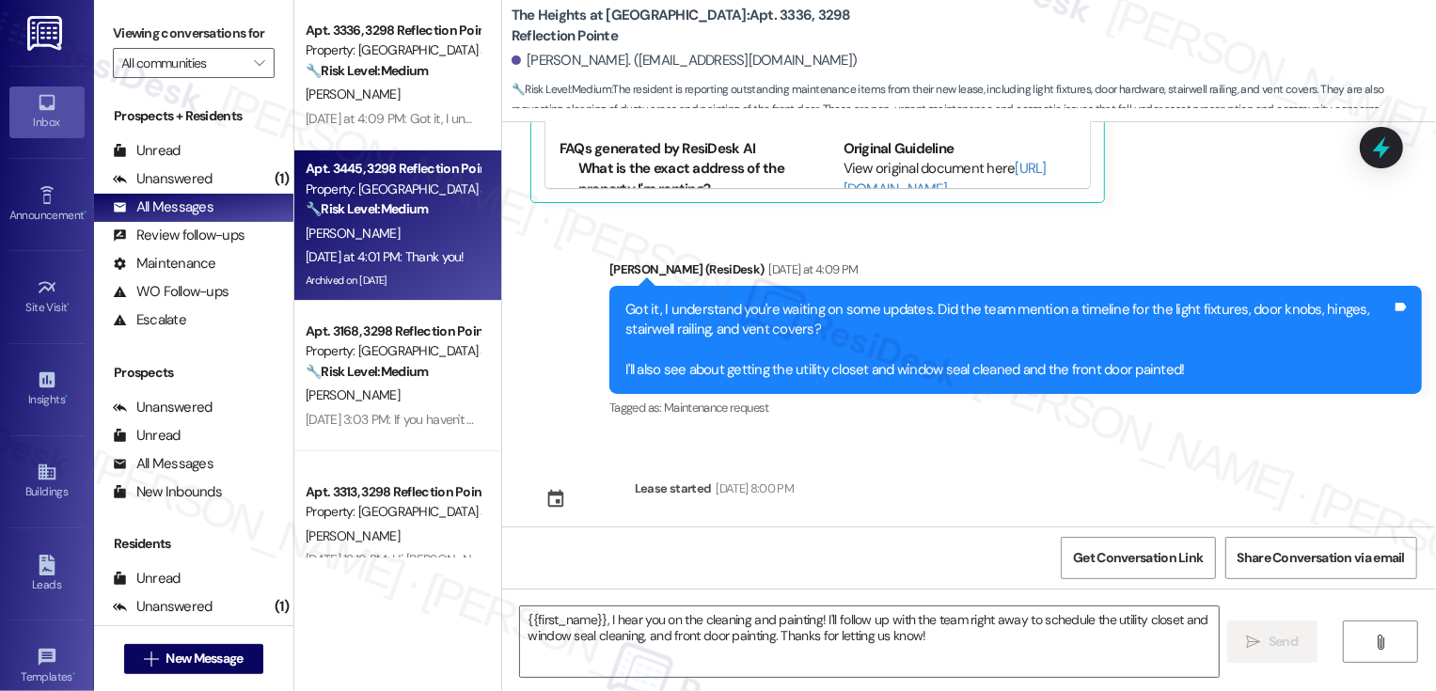
type textarea "Fetching suggested responses. Please feel free to read through the conversation…"
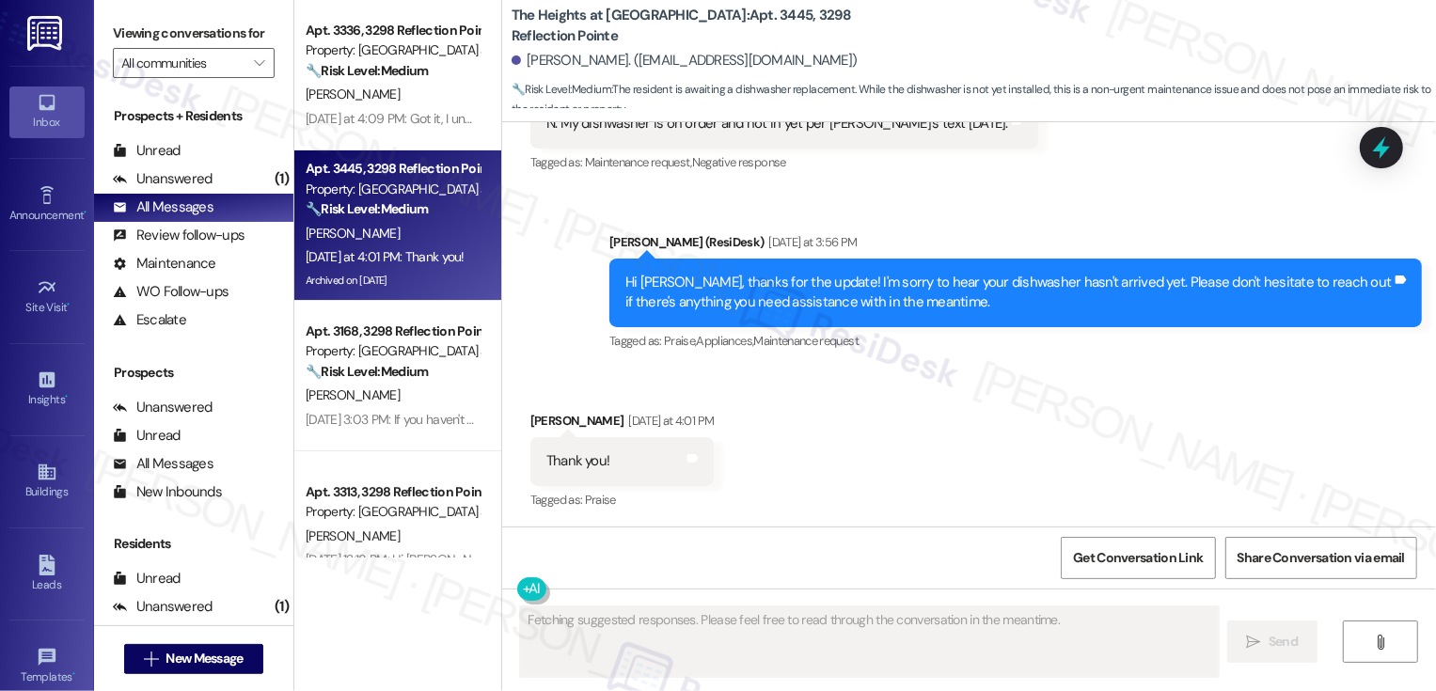
scroll to position [1885, 0]
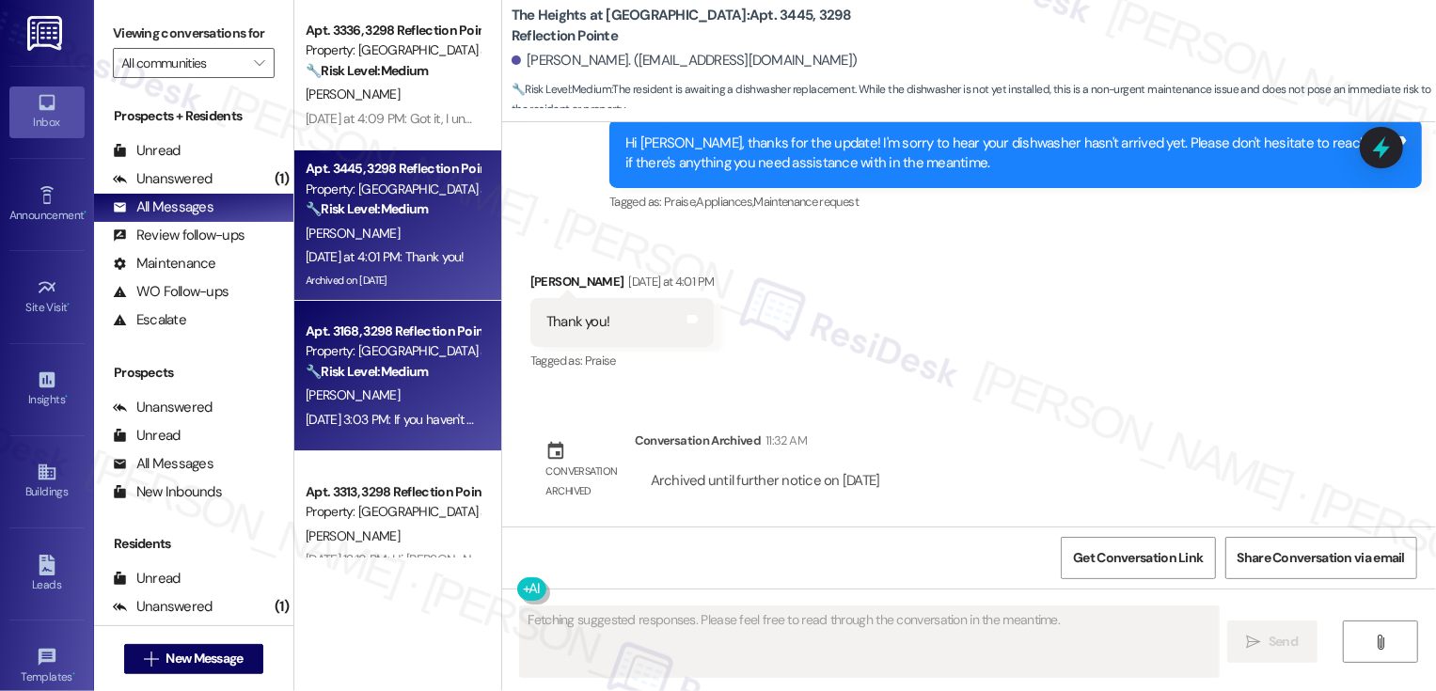
click at [365, 325] on div "Apt. 3168, 3298 Reflection Pointe" at bounding box center [393, 332] width 174 height 20
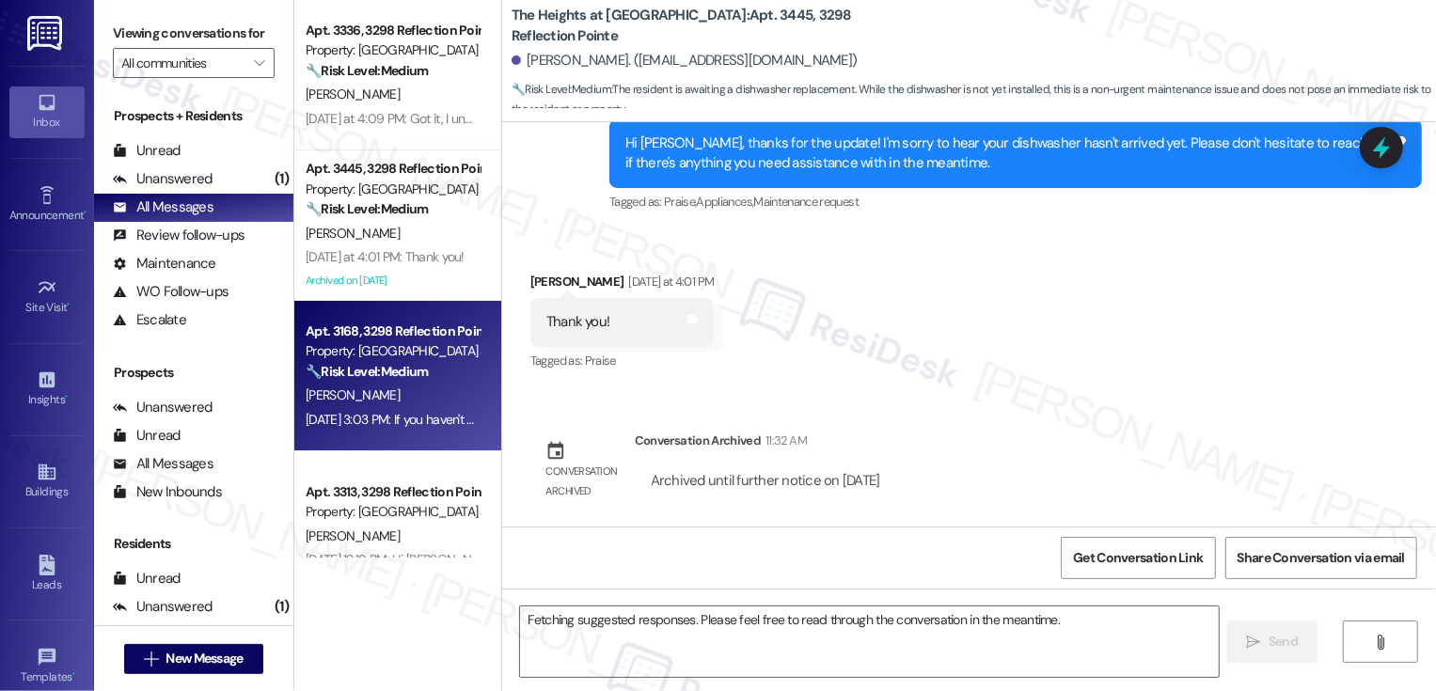
click at [365, 325] on div "Apt. 3168, 3298 Reflection Pointe" at bounding box center [393, 332] width 174 height 20
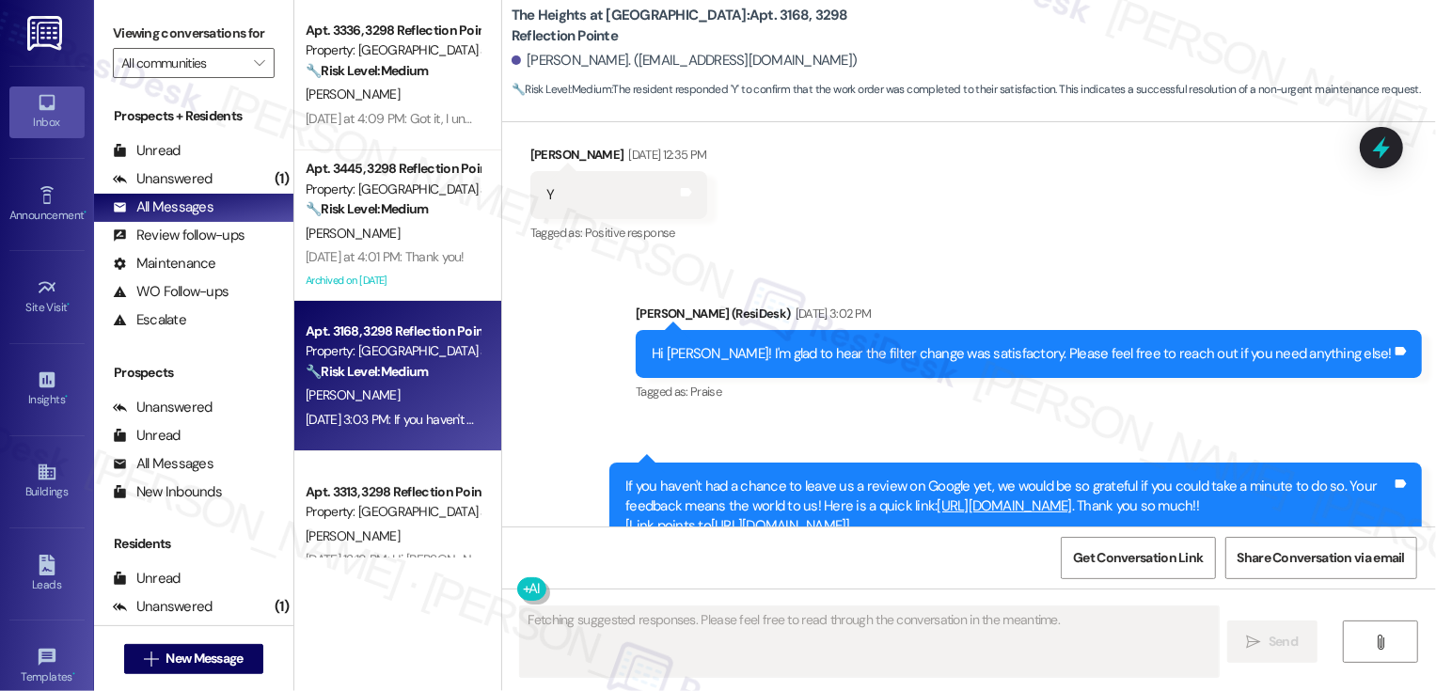
scroll to position [3889, 0]
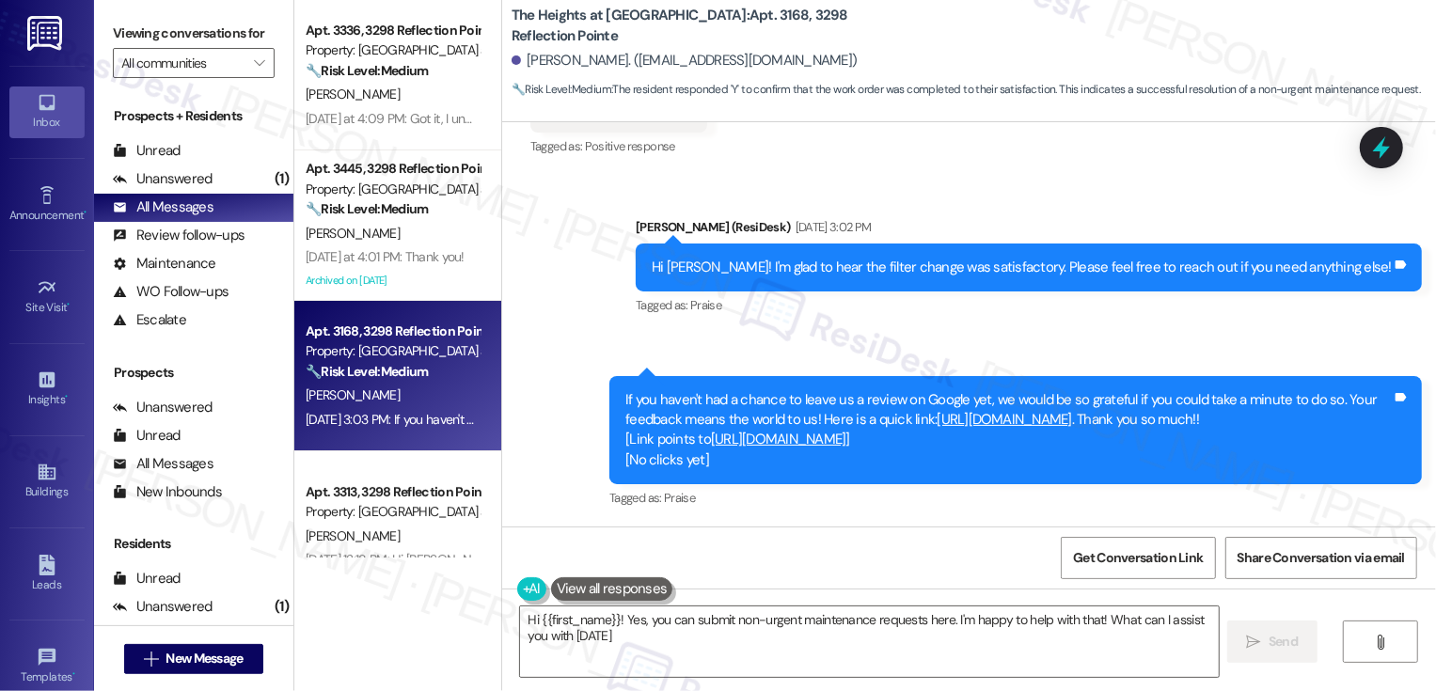
type textarea "Hi {{first_name}}! Yes, you can submit non-urgent maintenance requests here. I'…"
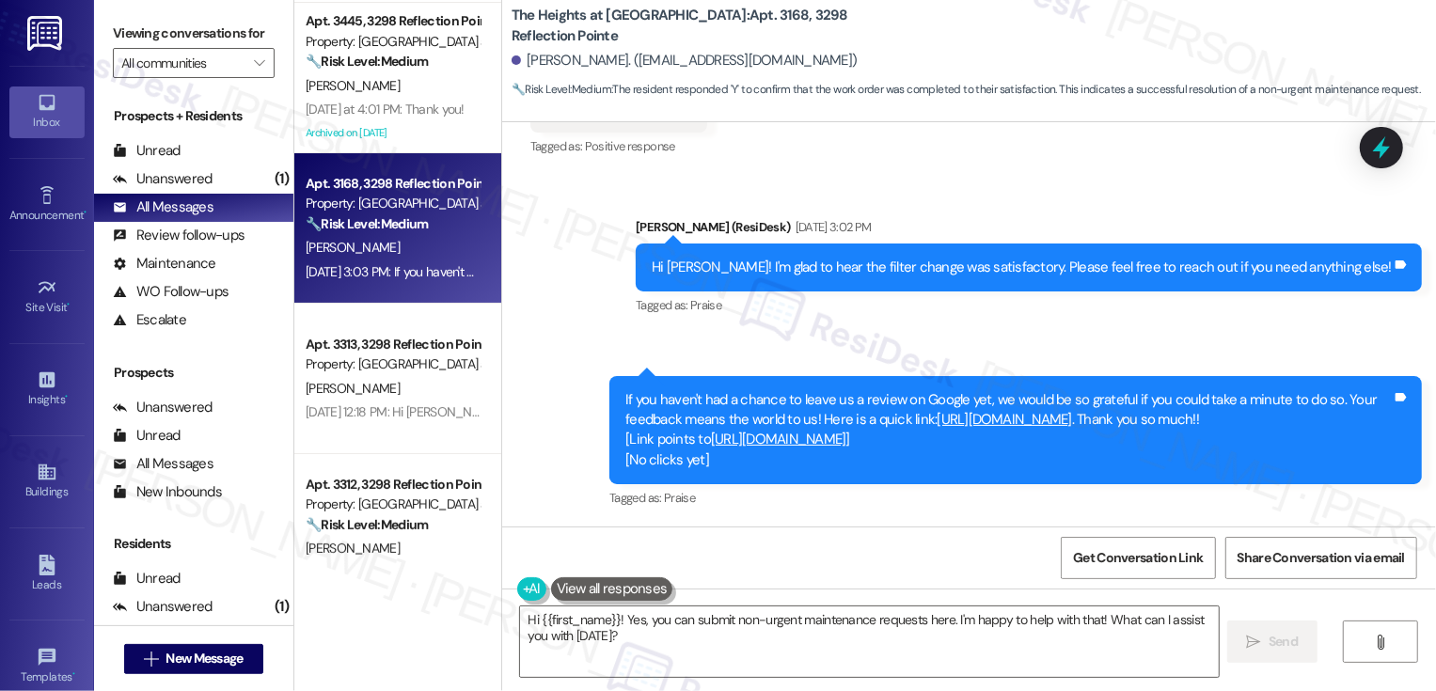
scroll to position [169, 0]
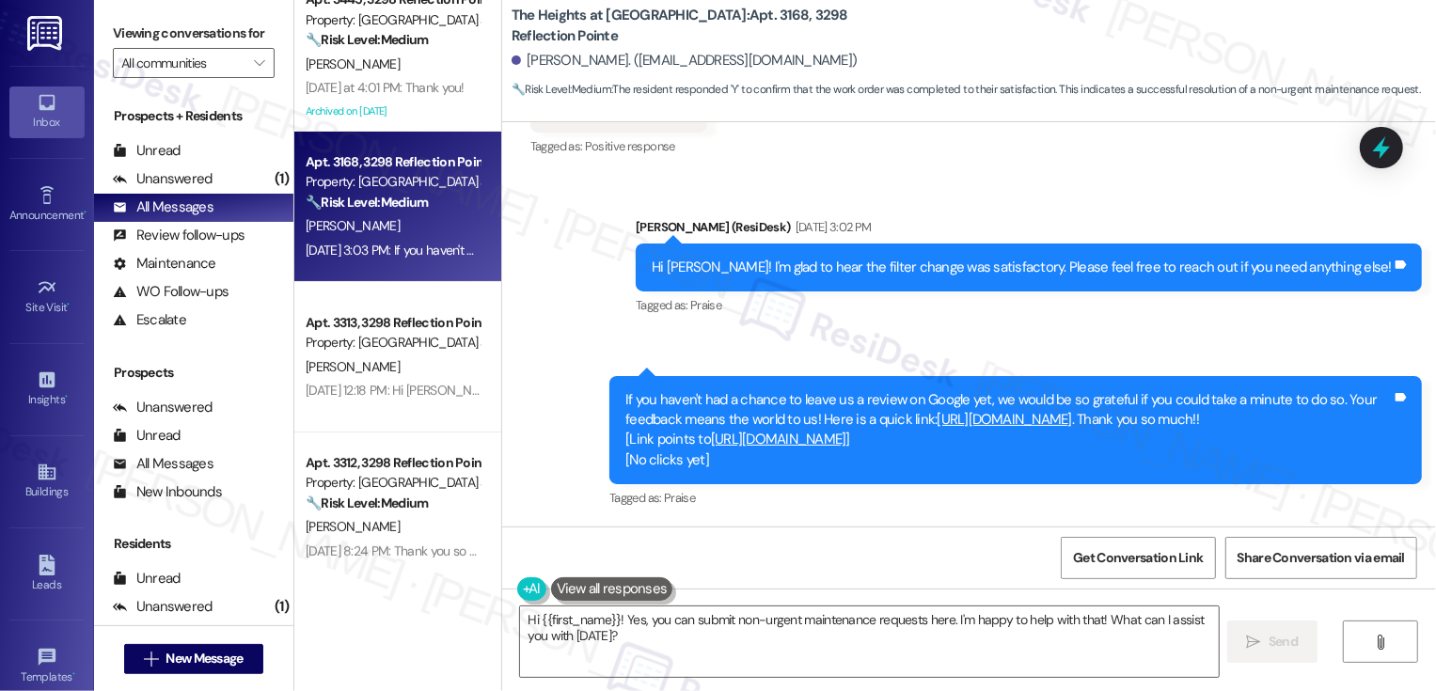
click at [415, 357] on div "E. Witcher" at bounding box center [393, 368] width 178 height 24
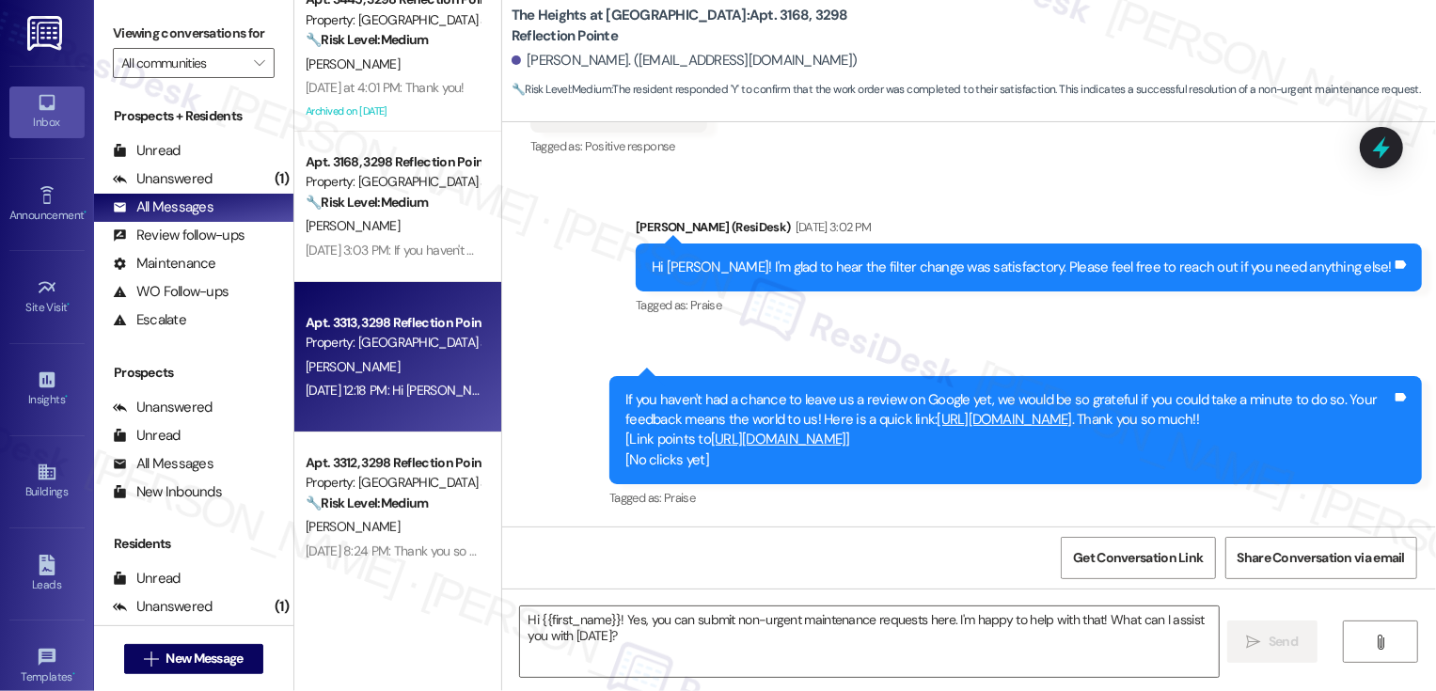
type textarea "Fetching suggested responses. Please feel free to read through the conversation…"
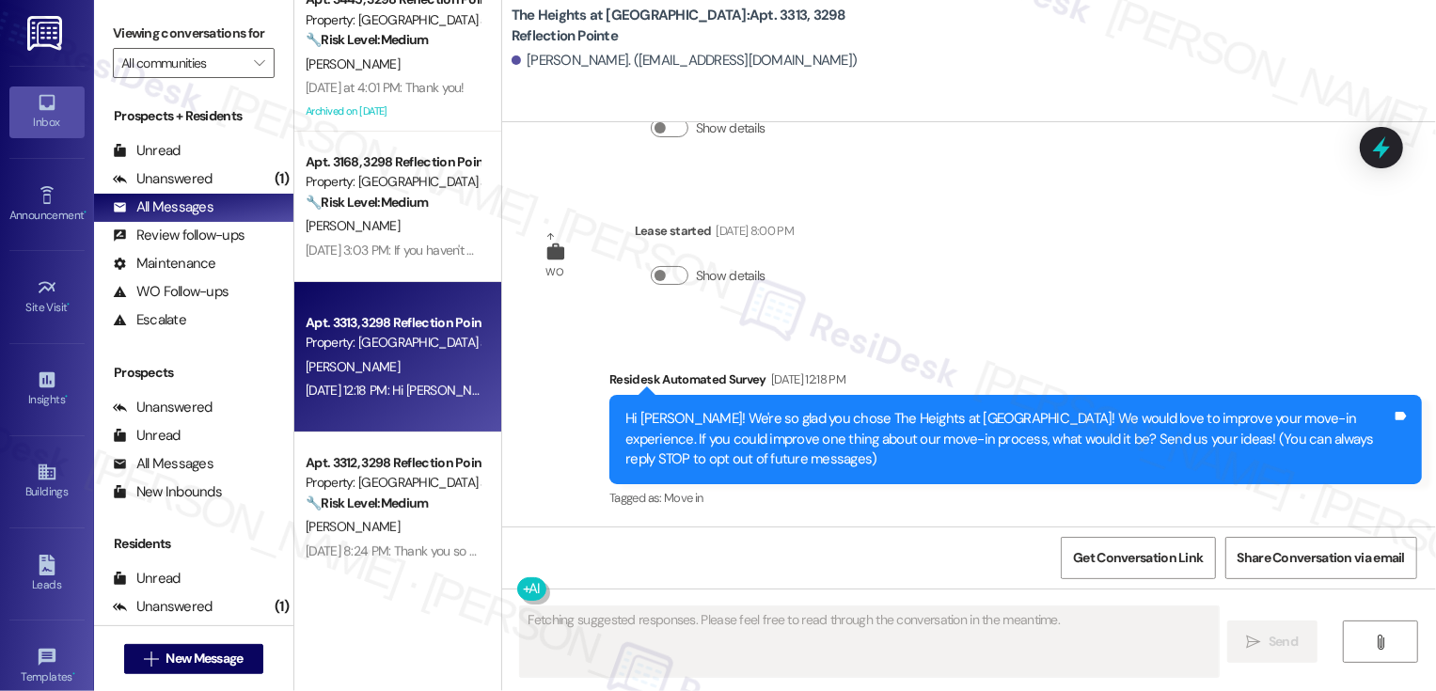
click at [415, 357] on div "E. Witcher" at bounding box center [393, 368] width 178 height 24
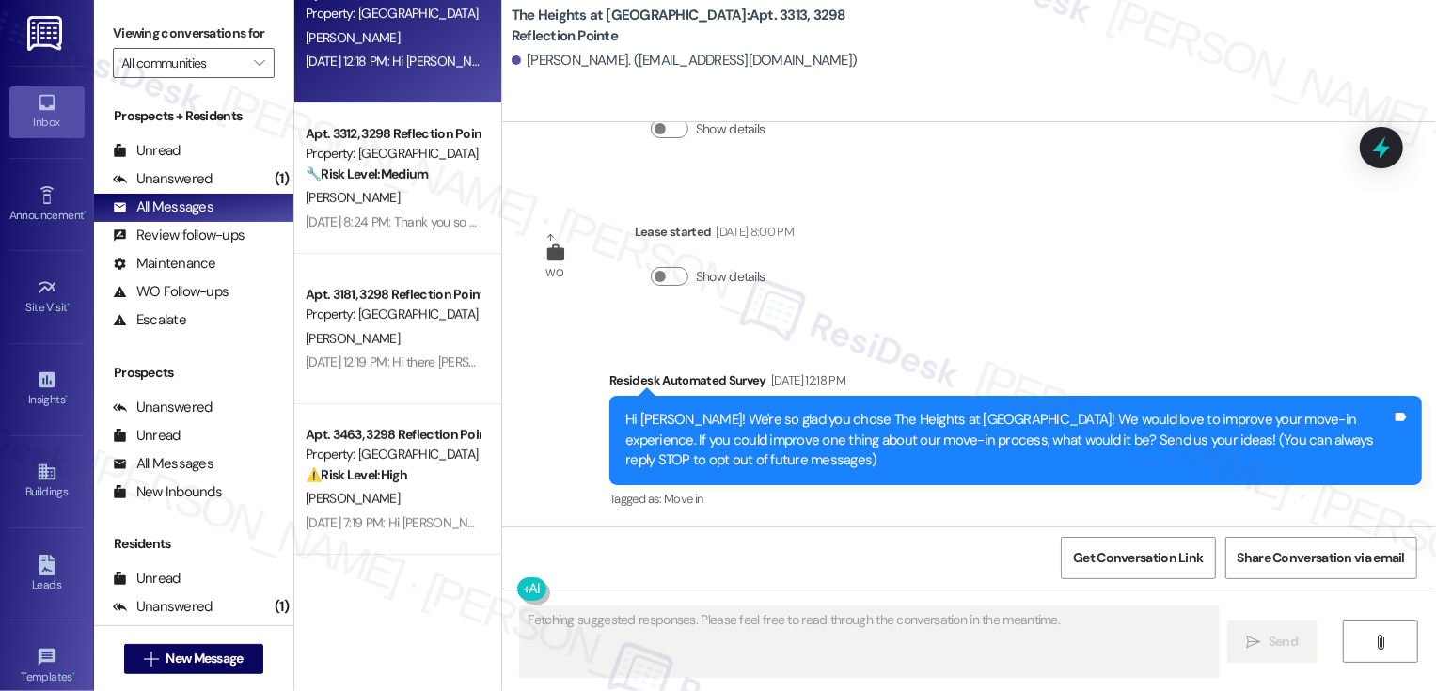
scroll to position [670, 0]
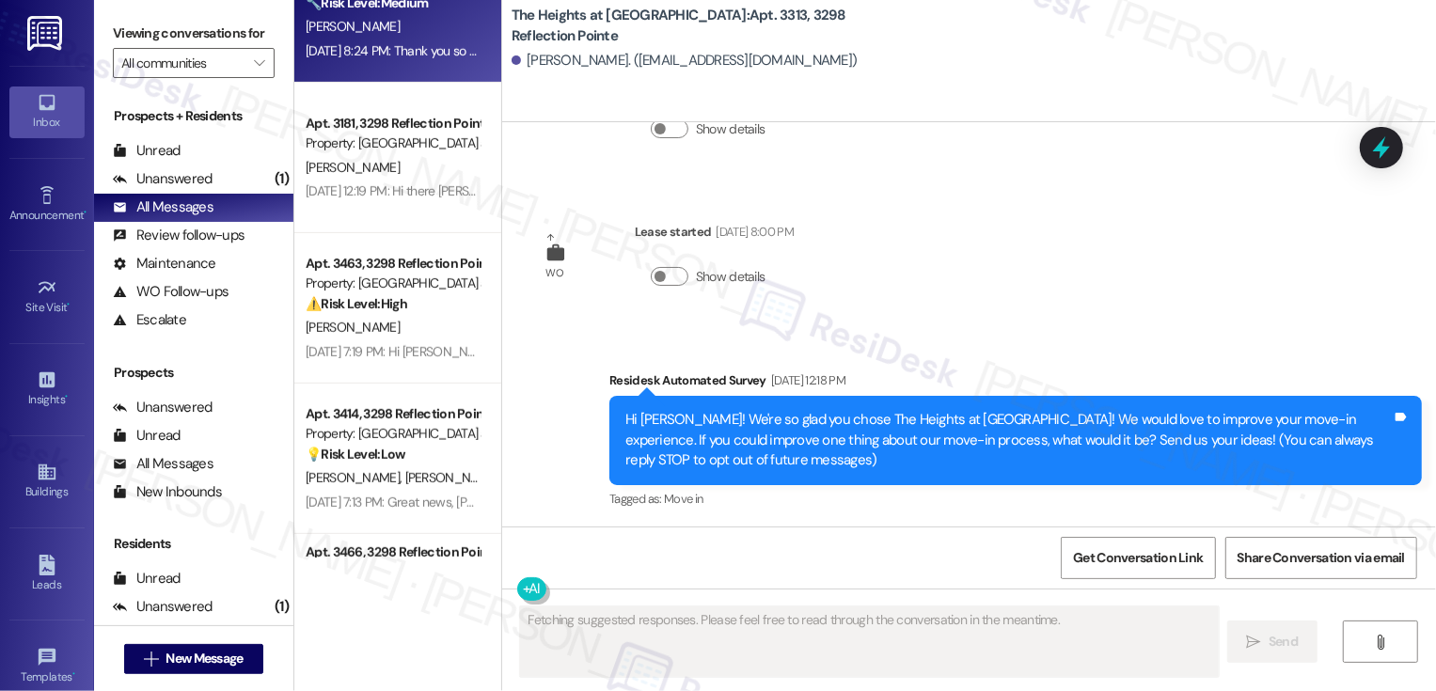
click at [346, 26] on div "R. Berger" at bounding box center [393, 27] width 178 height 24
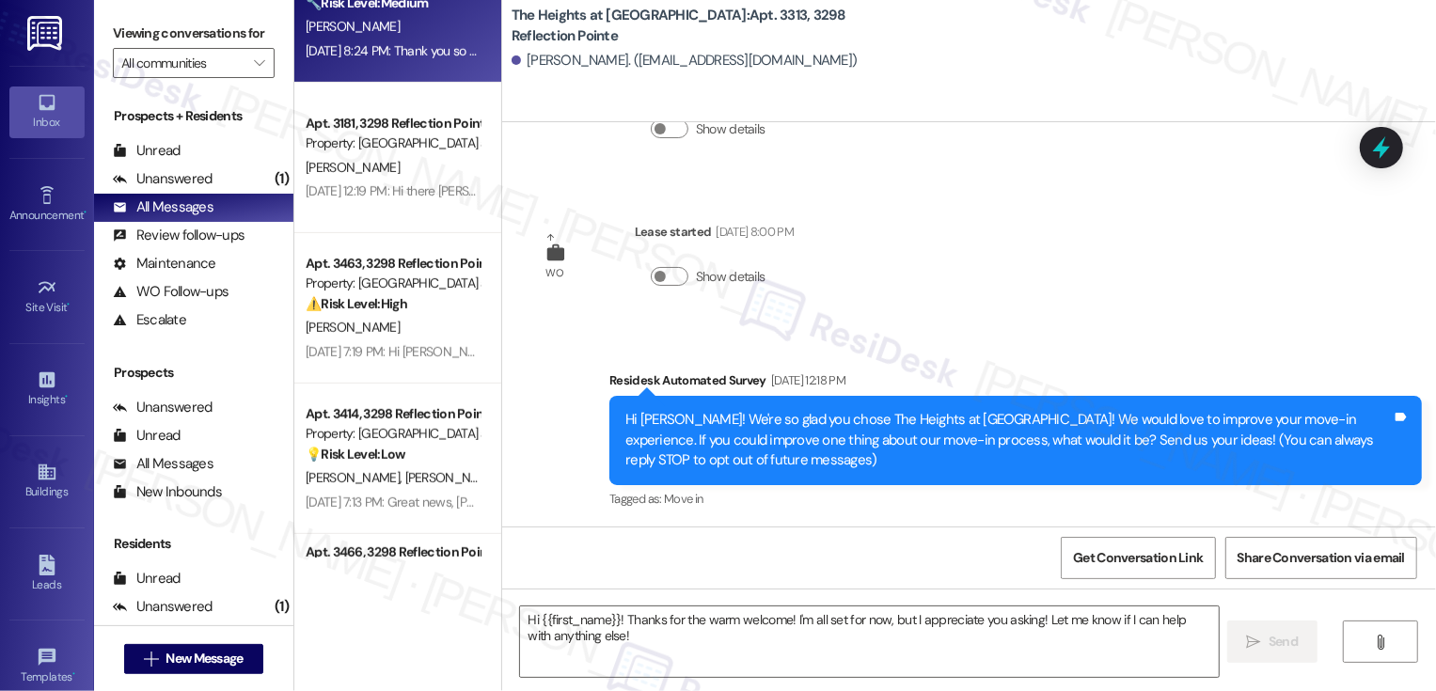
type textarea "Fetching suggested responses. Please feel free to read through the conversation…"
click at [346, 26] on div "R. Berger" at bounding box center [393, 27] width 178 height 24
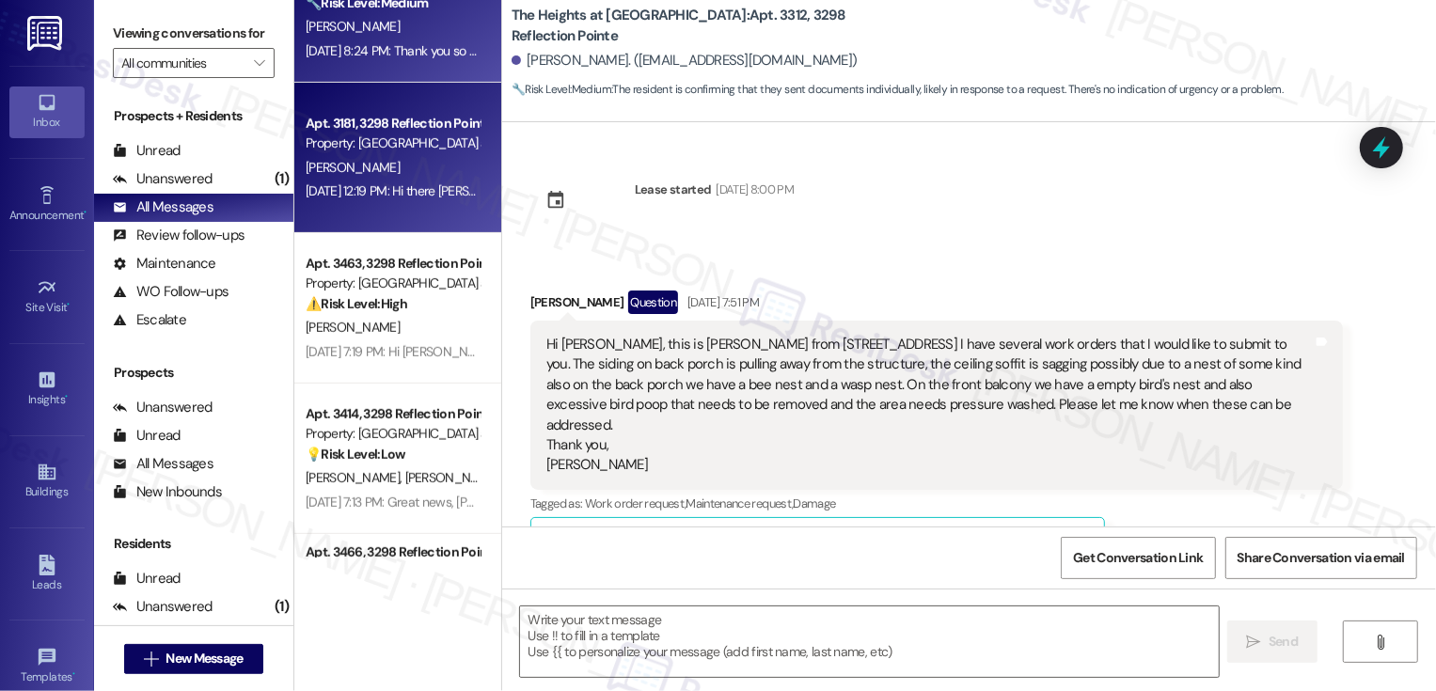
scroll to position [6077, 0]
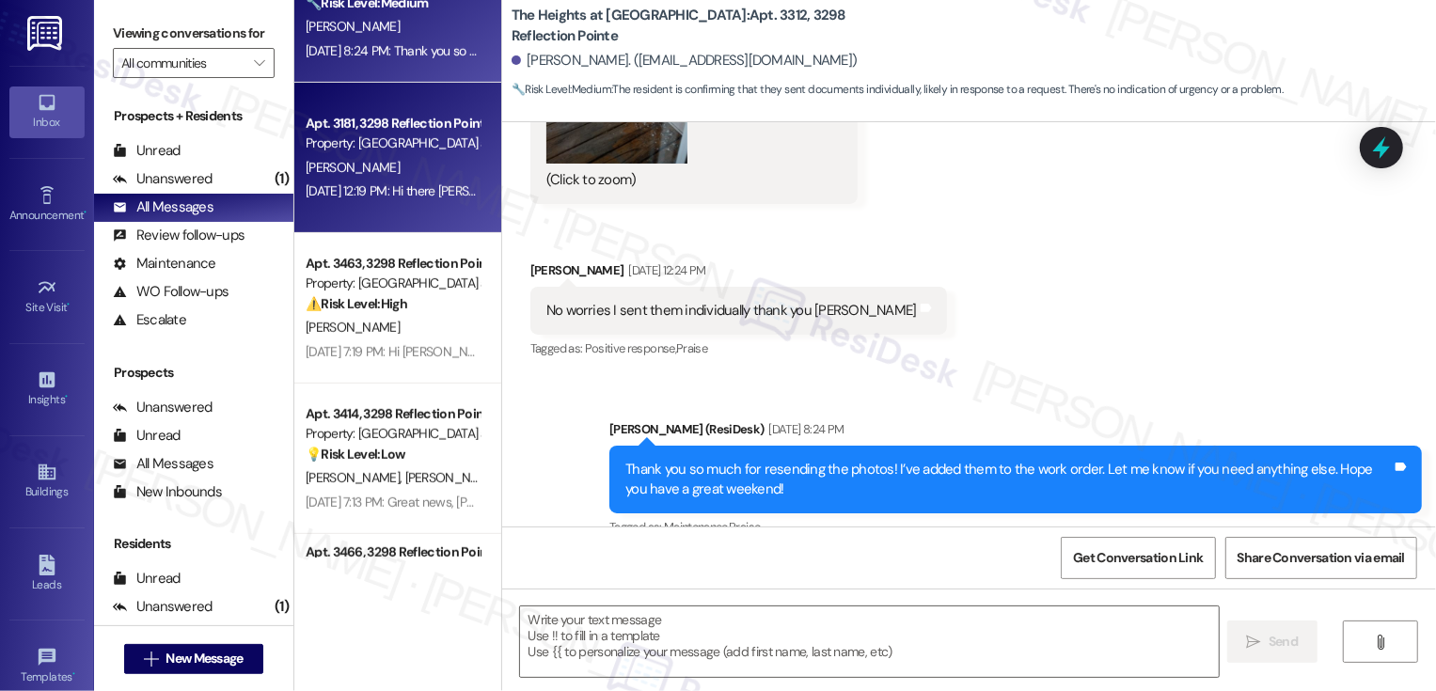
type textarea "Fetching suggested responses. Please feel free to read through the conversation…"
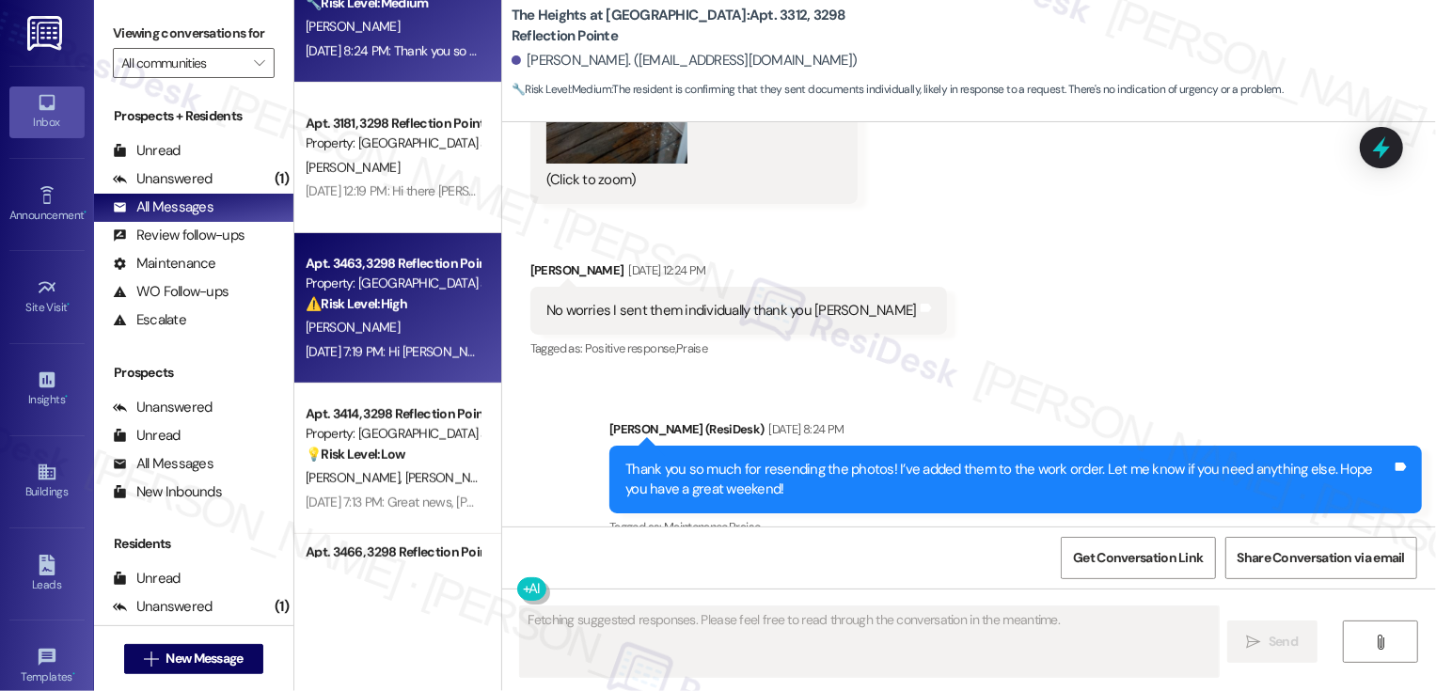
click at [402, 258] on div "Apt. 3463, 3298 Reflection Pointe" at bounding box center [393, 264] width 174 height 20
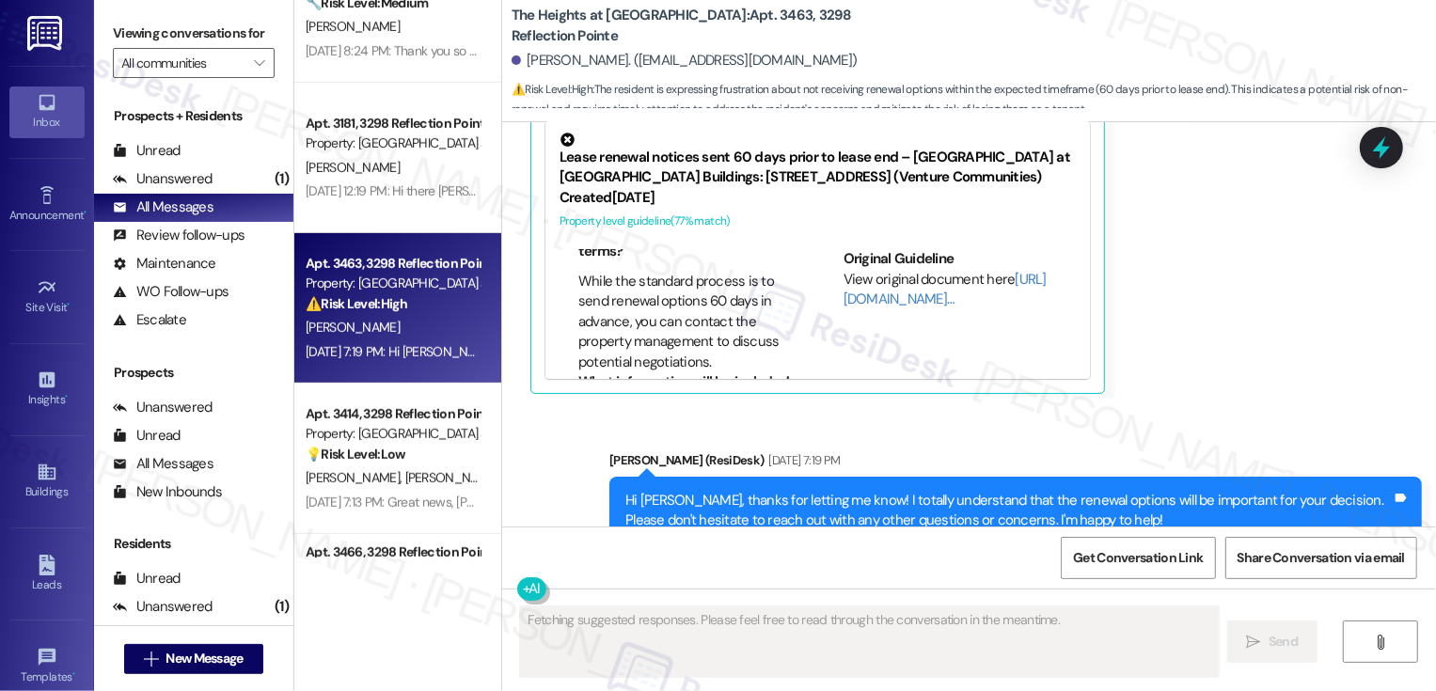
scroll to position [593, 0]
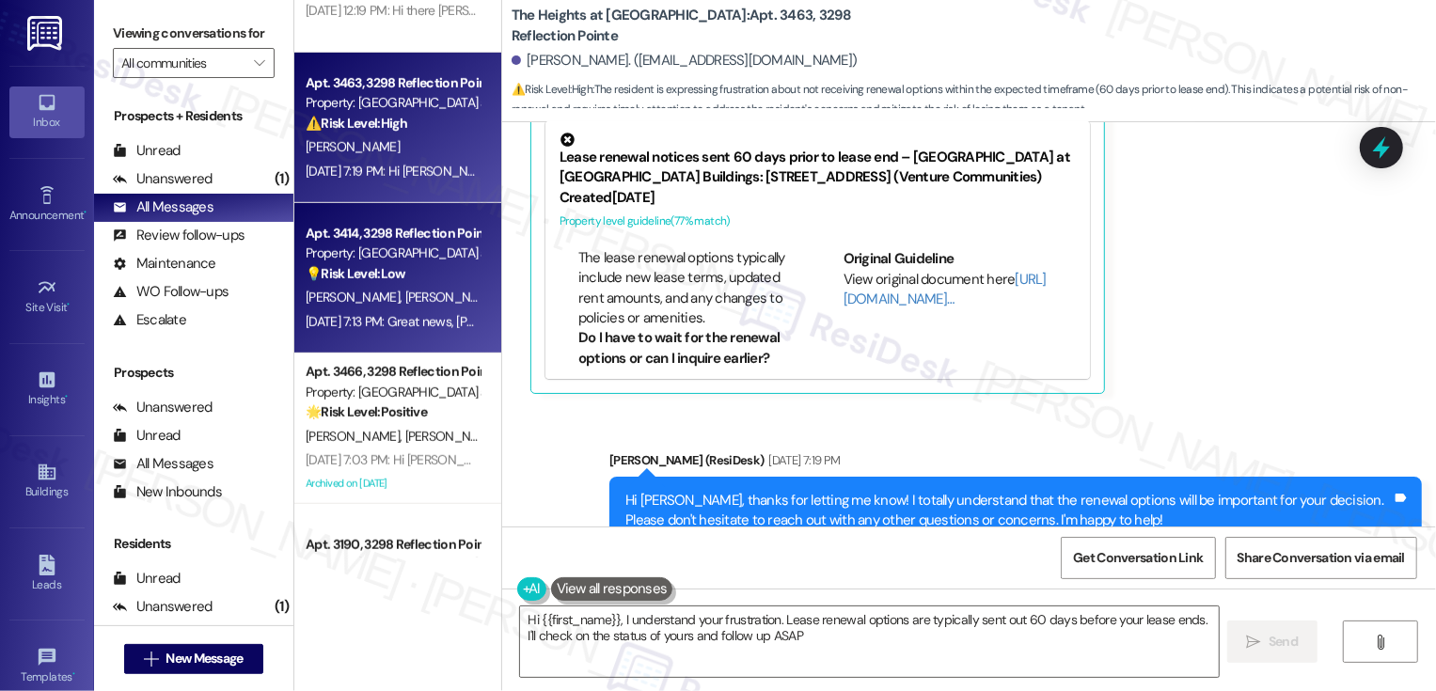
type textarea "Hi {{first_name}}, I understand your frustration. Lease renewal options are typ…"
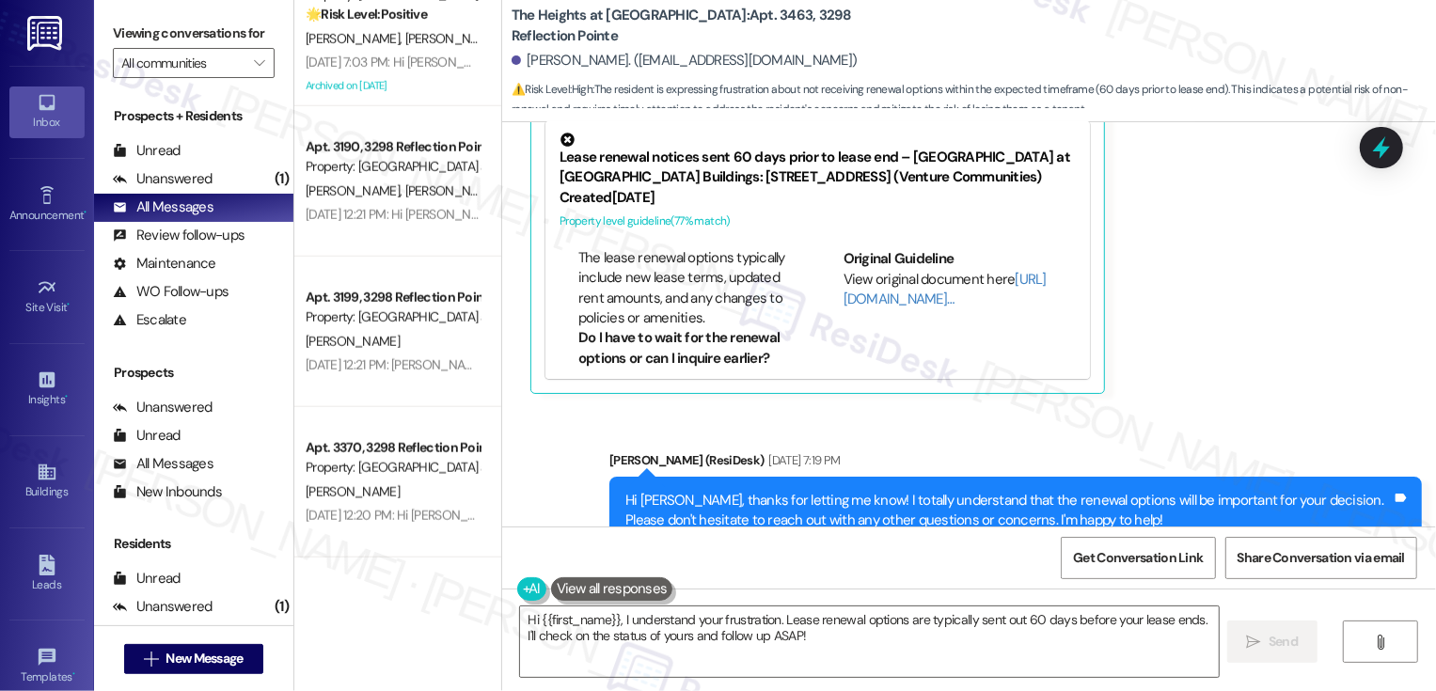
scroll to position [1452, 0]
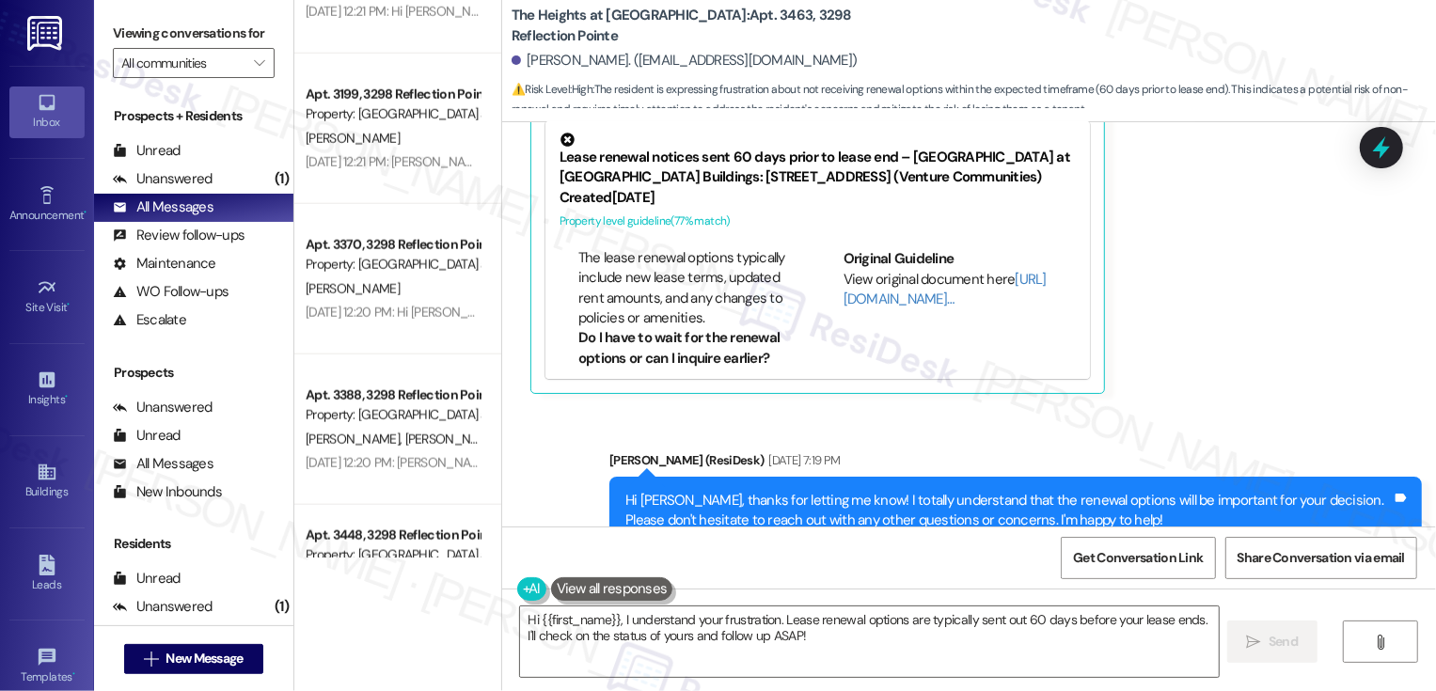
click at [406, 404] on div "Apt. 3388, 3298 Reflection Pointe" at bounding box center [393, 396] width 174 height 20
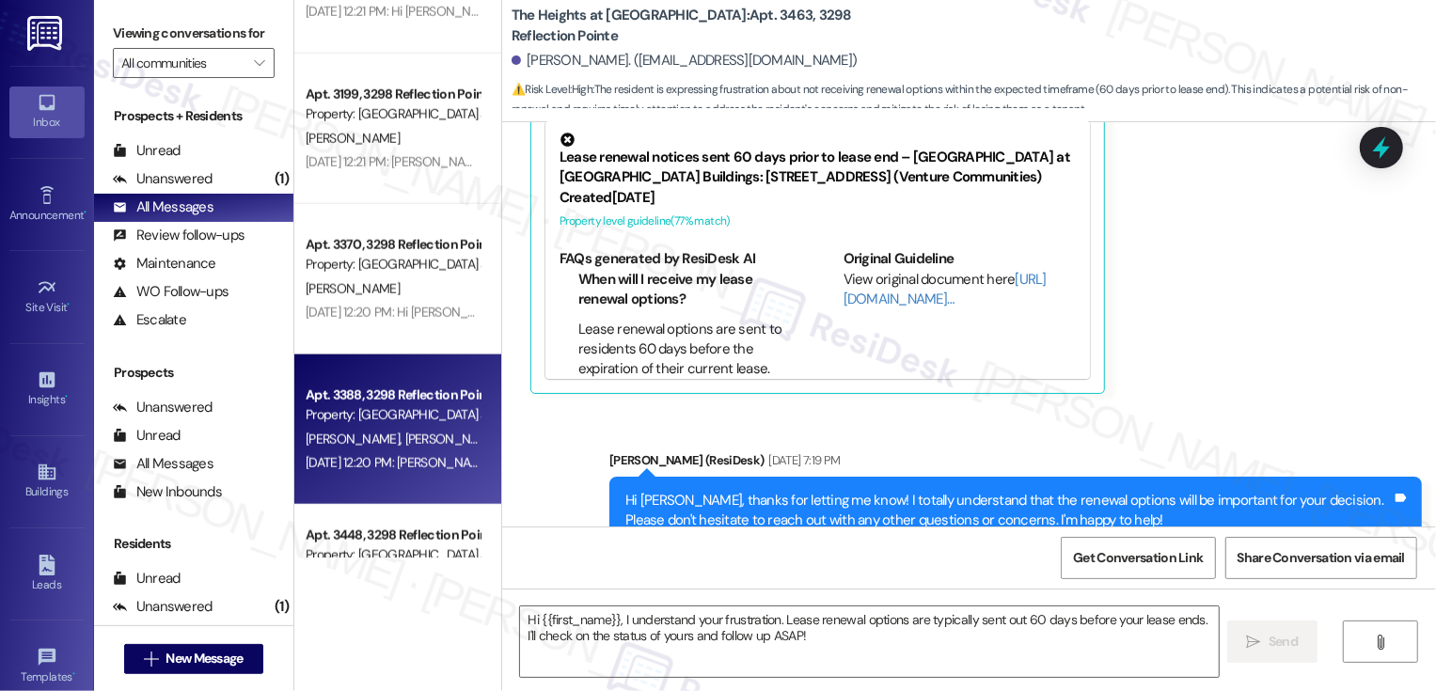
click at [406, 404] on div "Apt. 3388, 3298 Reflection Pointe" at bounding box center [393, 396] width 174 height 20
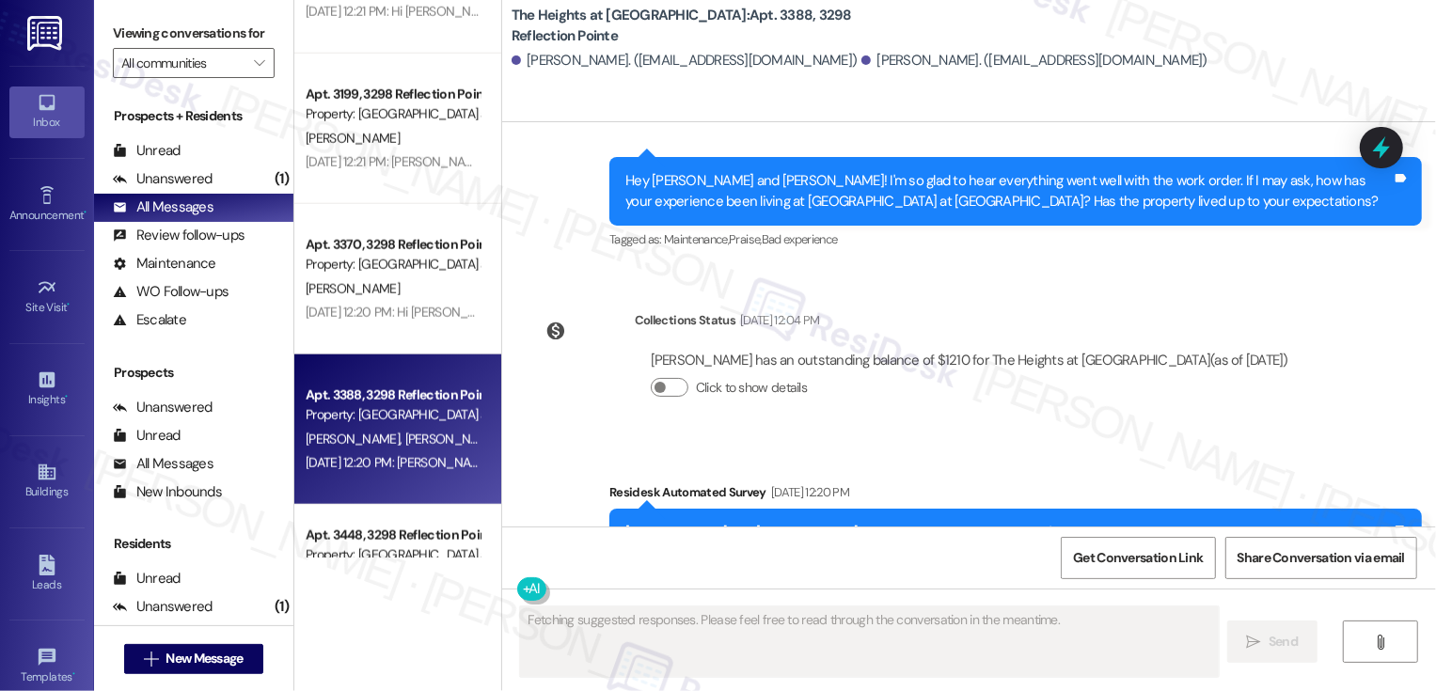
scroll to position [2367, 0]
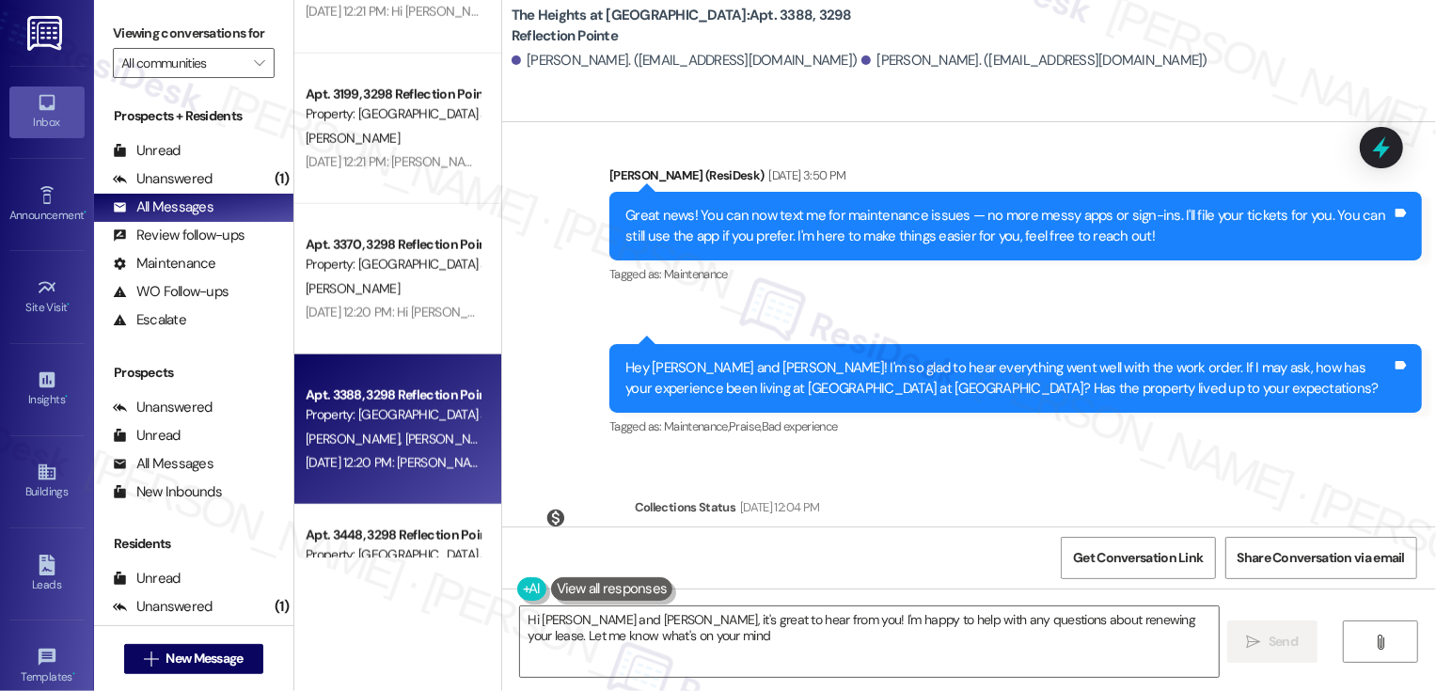
type textarea "Hi Lorena and Angelo, it's great to hear from you! I'm happy to help with any q…"
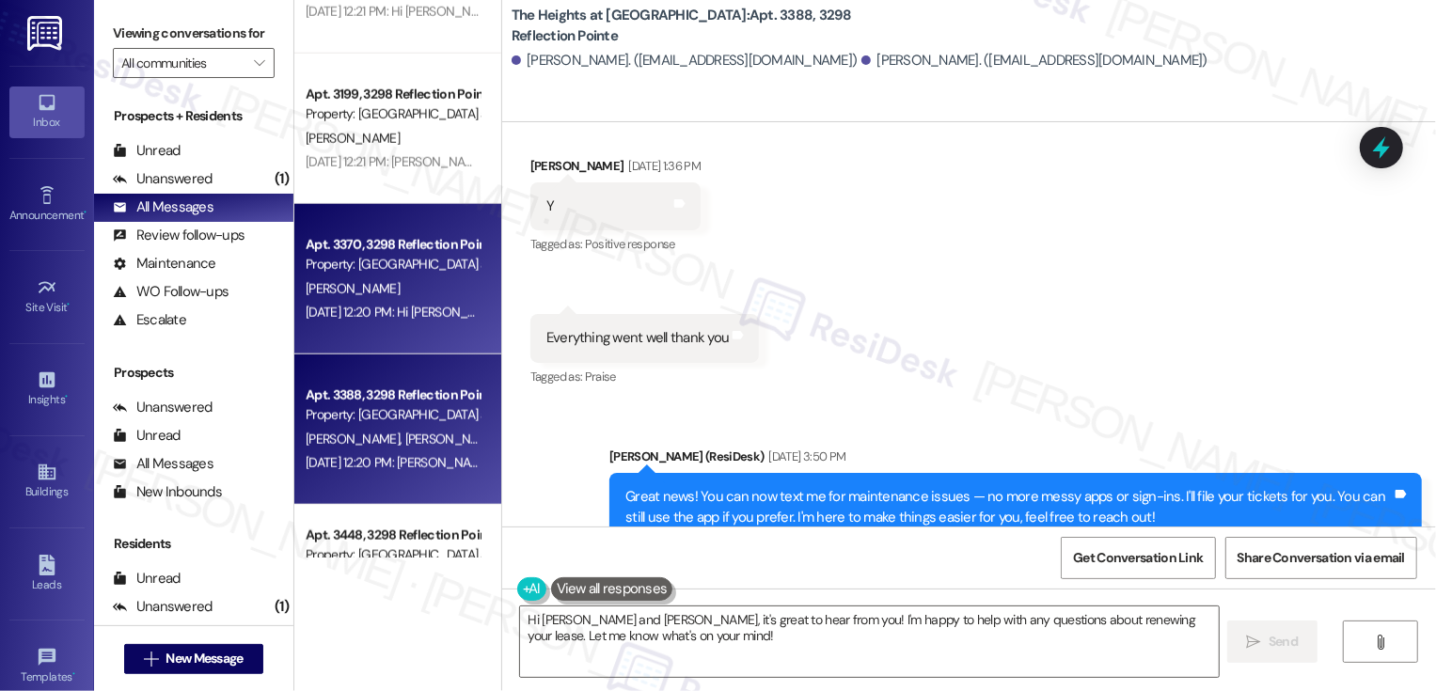
click at [423, 282] on div "E. Yeboah" at bounding box center [393, 290] width 178 height 24
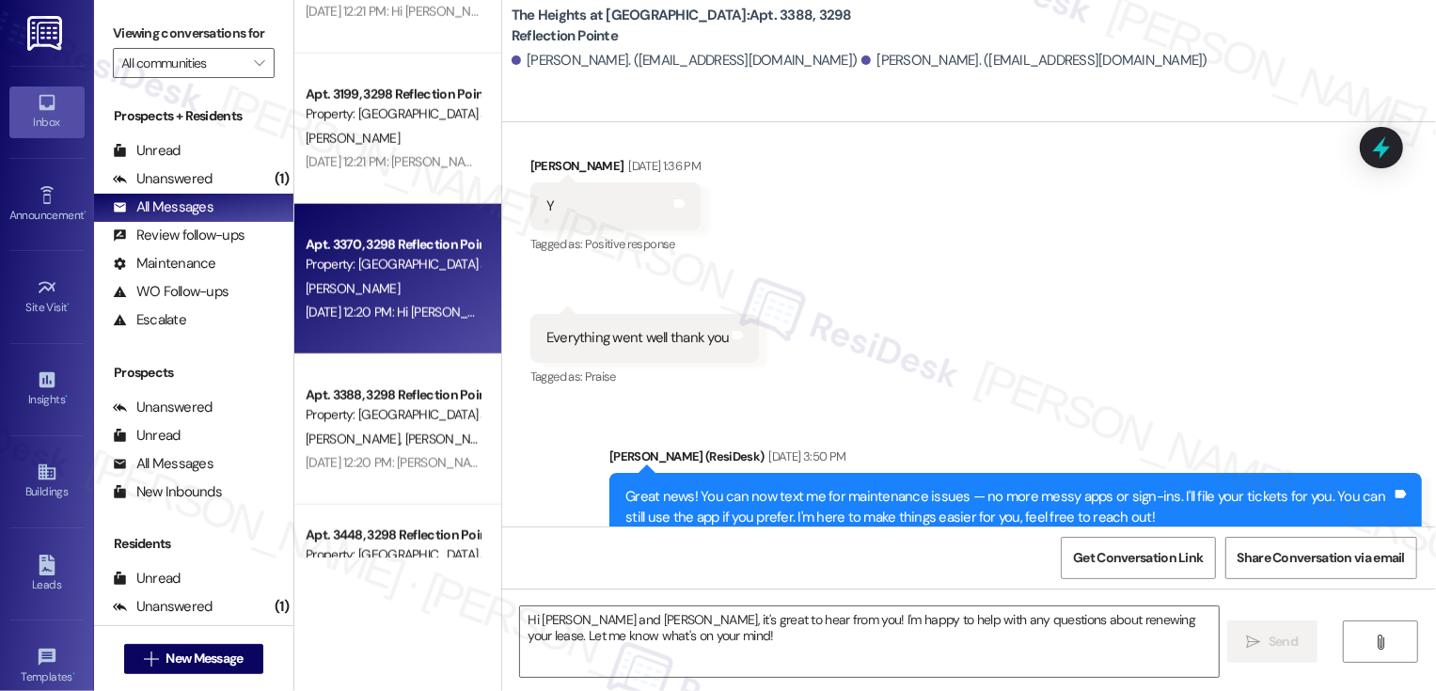
type textarea "Fetching suggested responses. Please feel free to read through the conversation…"
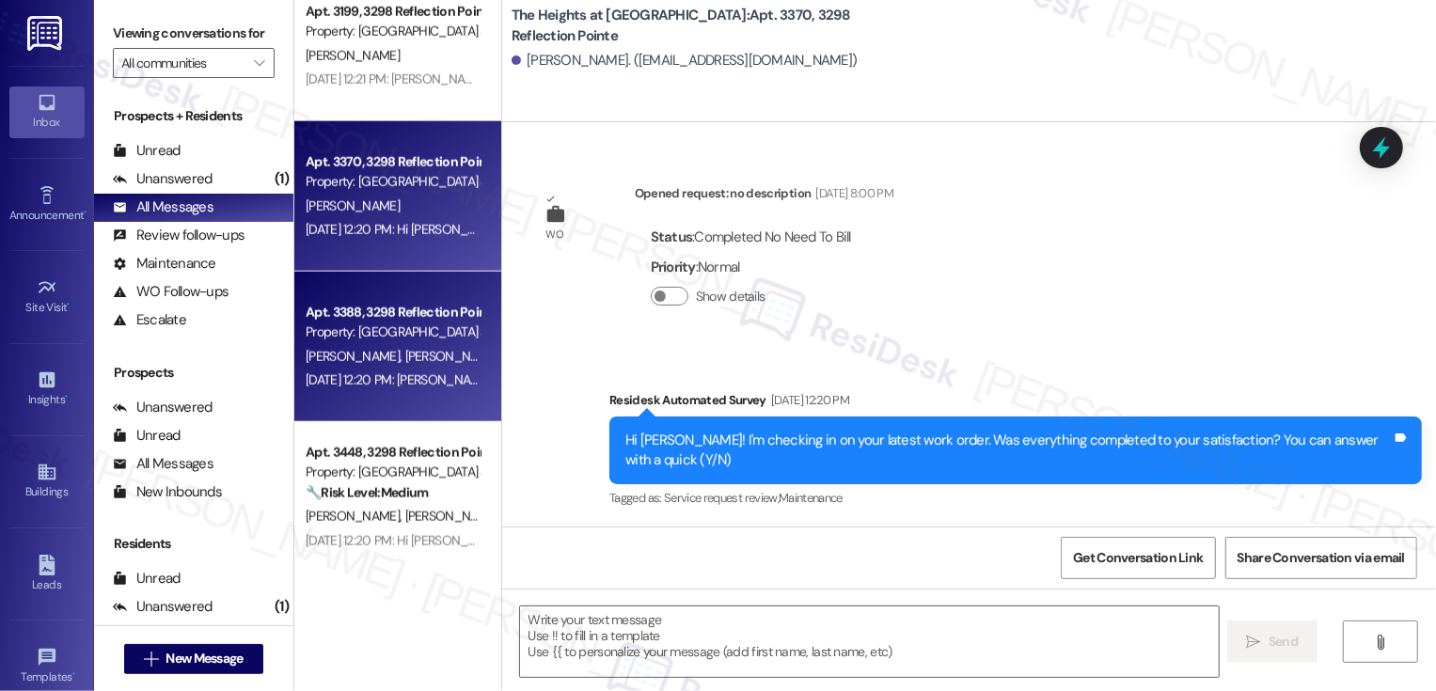
scroll to position [1617, 0]
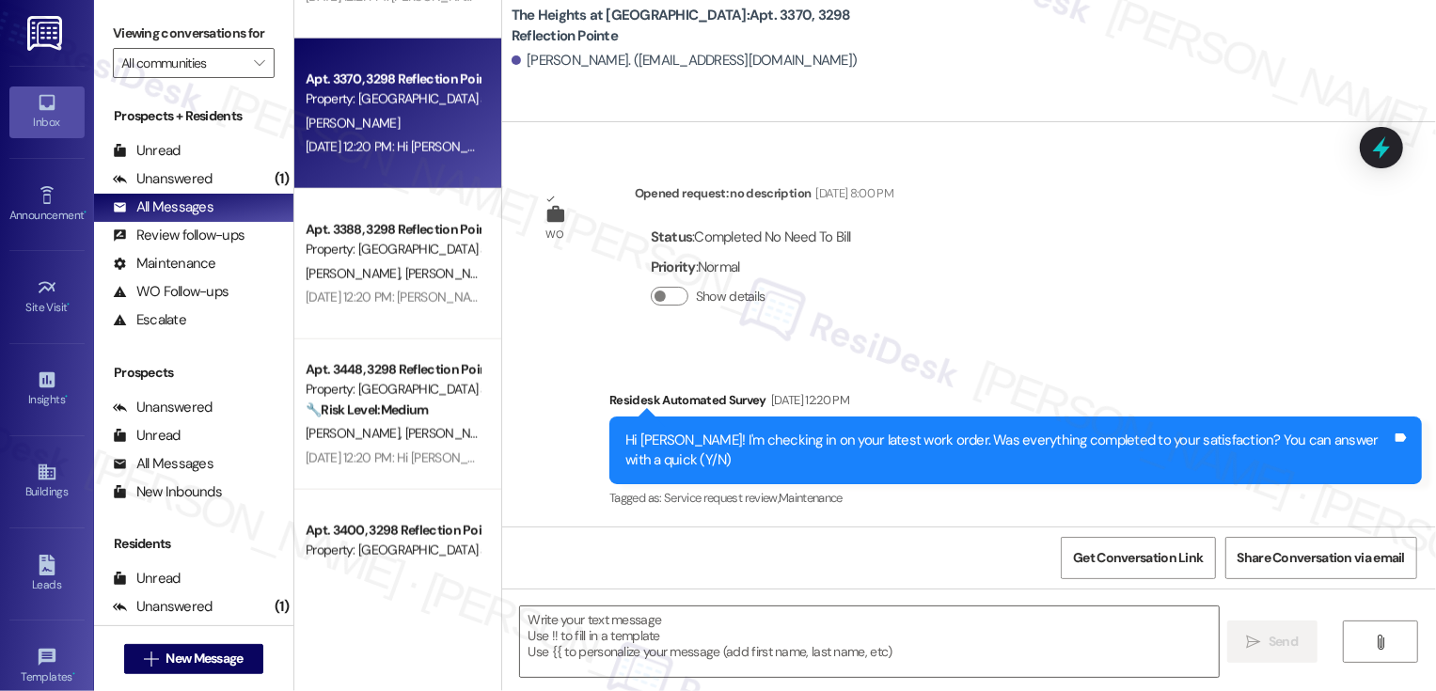
click at [418, 432] on div "V. Cheekati S. Meka" at bounding box center [393, 434] width 178 height 24
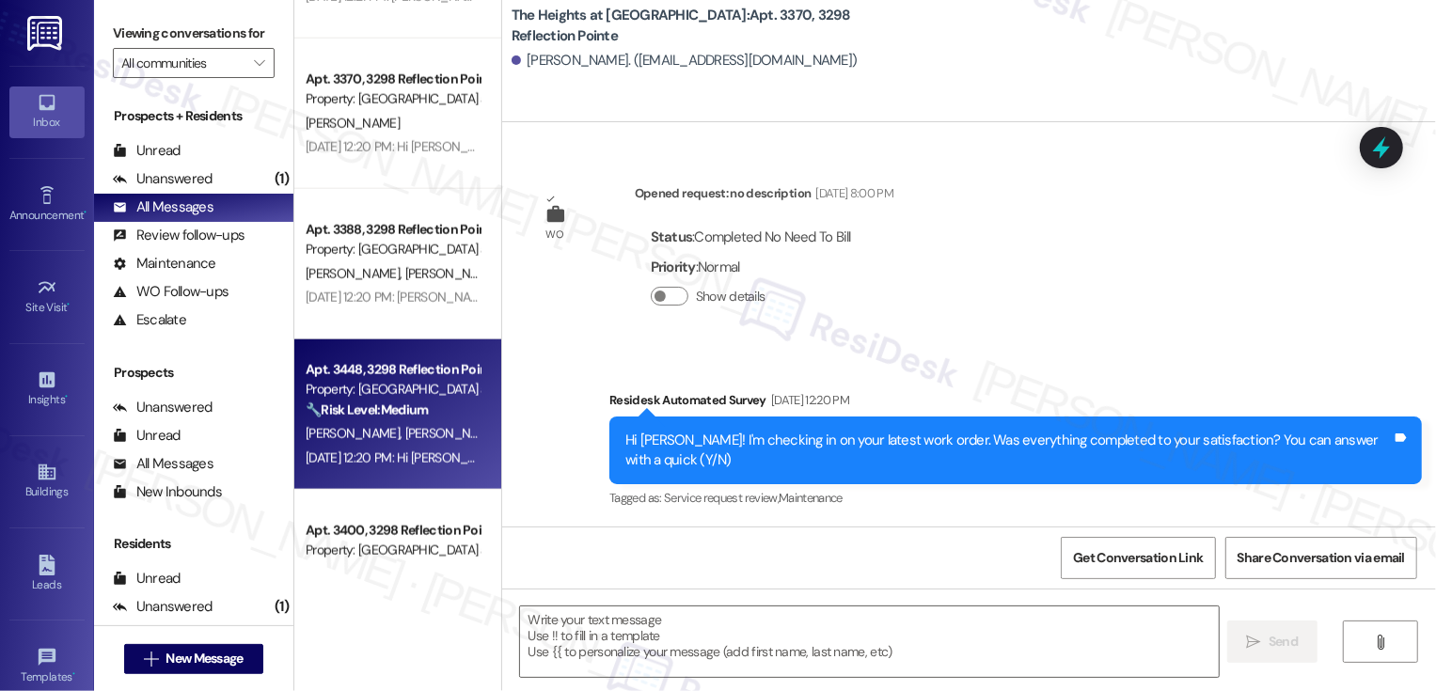
click at [418, 432] on div "V. Cheekati S. Meka" at bounding box center [393, 434] width 178 height 24
type textarea "Fetching suggested responses. Please feel free to read through the conversation…"
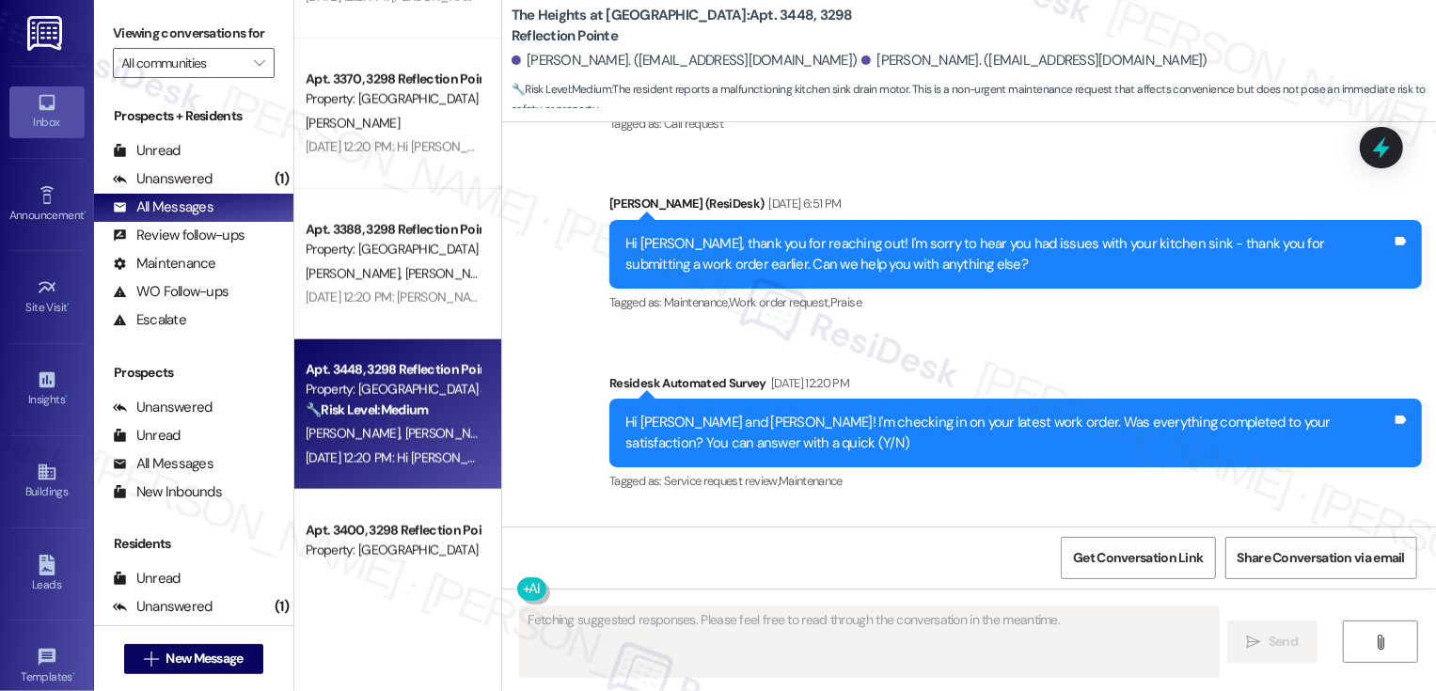
scroll to position [3687, 0]
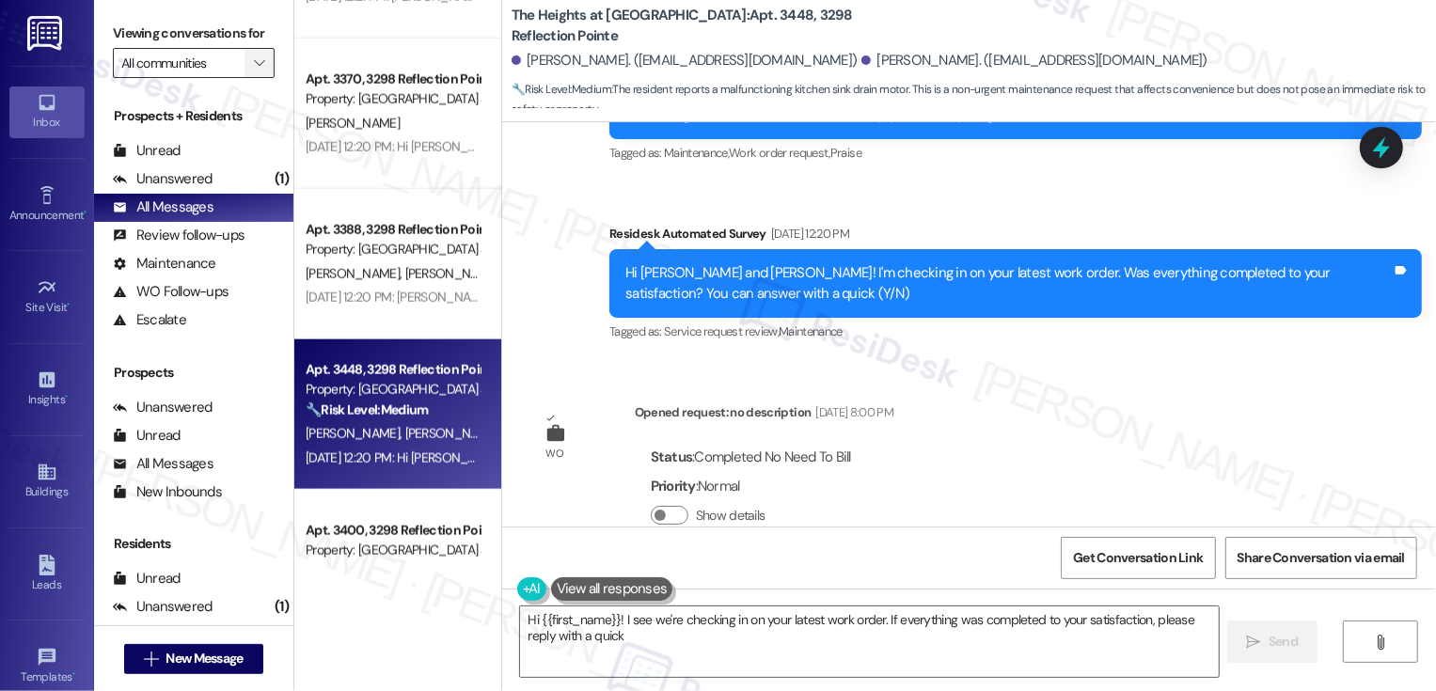
click at [256, 78] on span "" at bounding box center [259, 63] width 18 height 30
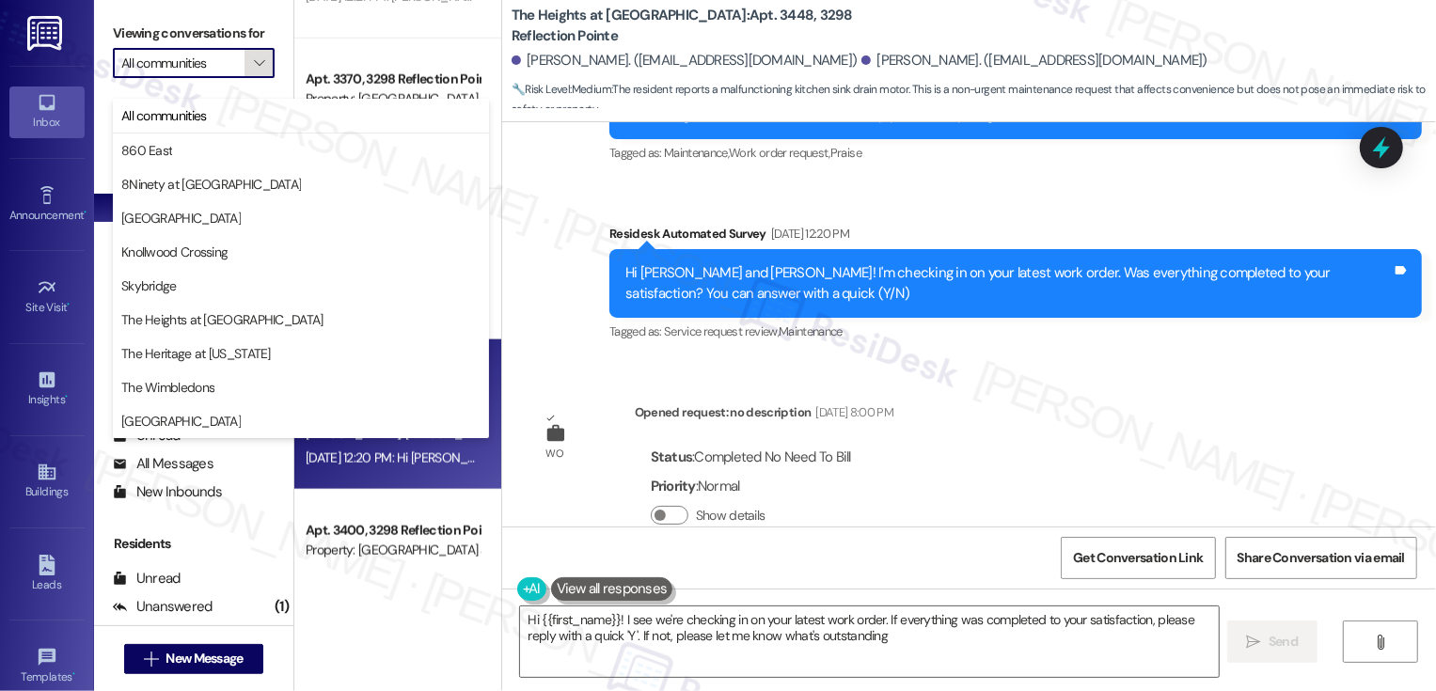
type textarea "Hi {{first_name}}! I see we're checking in on your latest work order. If everyt…"
